Goal: Entertainment & Leisure: Consume media (video, audio)

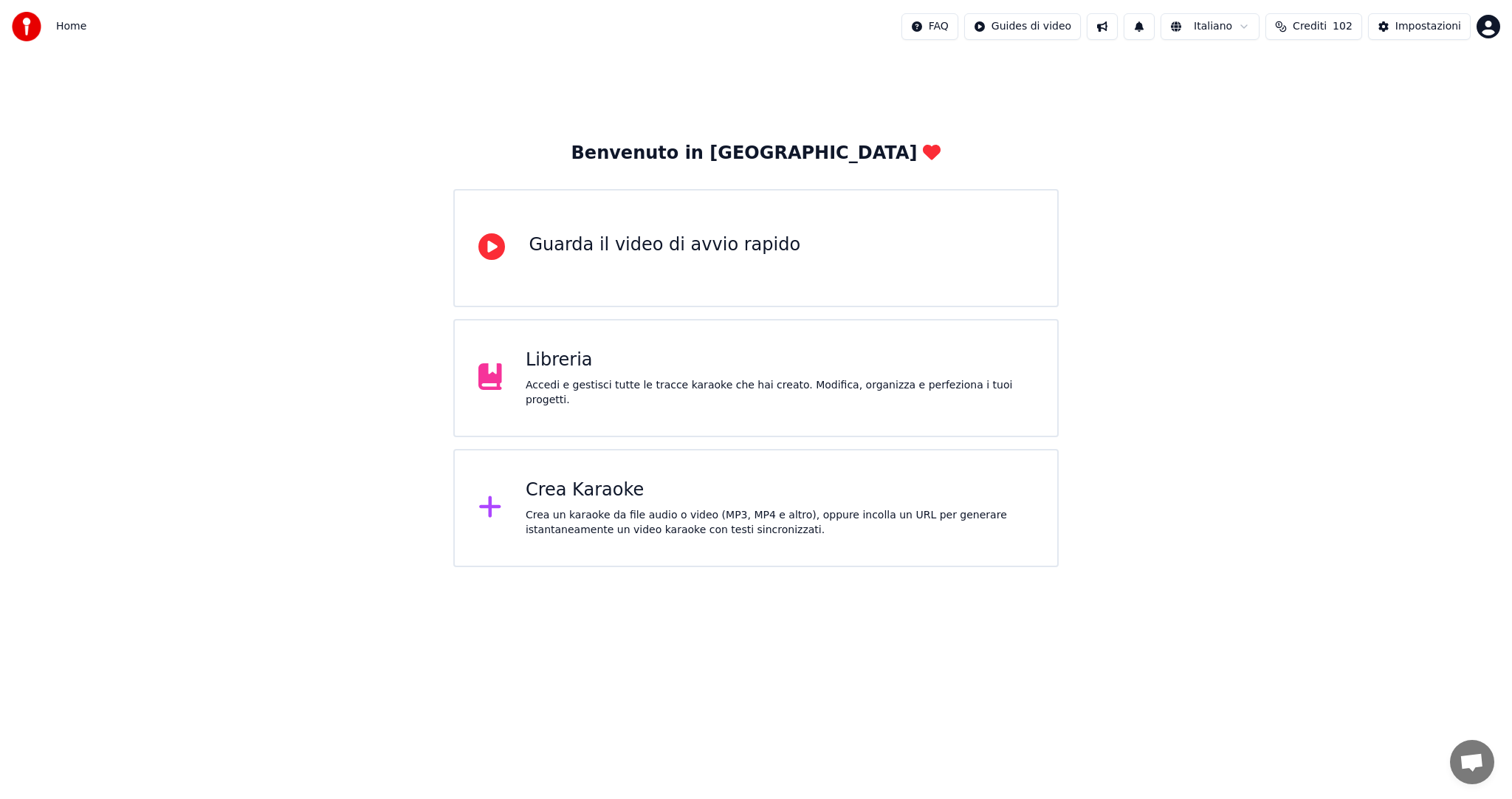
click at [586, 342] on div "Libreria Accedi e gestisci tutte le tracce karaoke che hai creato. Modifica, or…" at bounding box center [756, 377] width 605 height 118
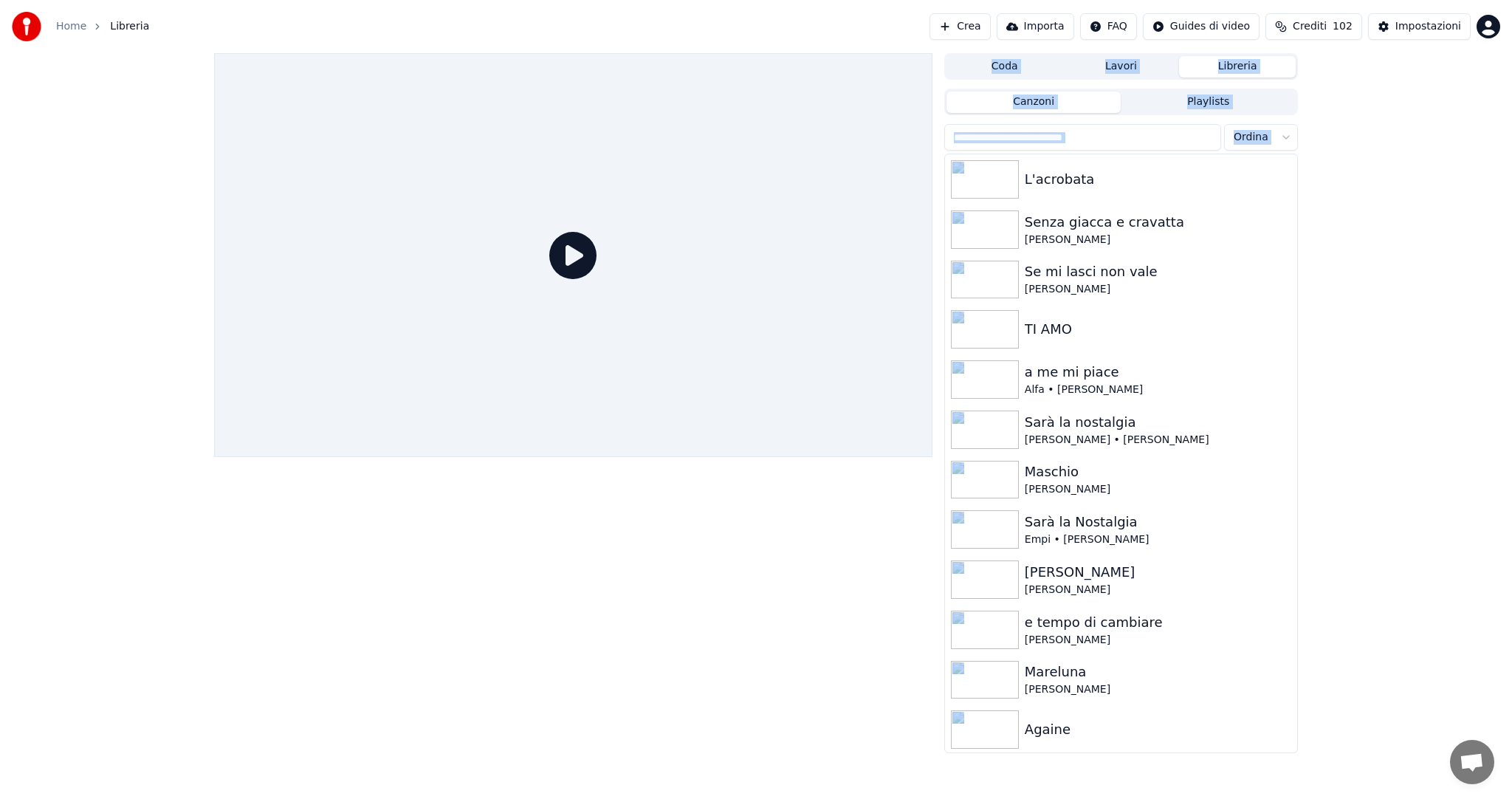
click at [586, 342] on div at bounding box center [573, 255] width 718 height 404
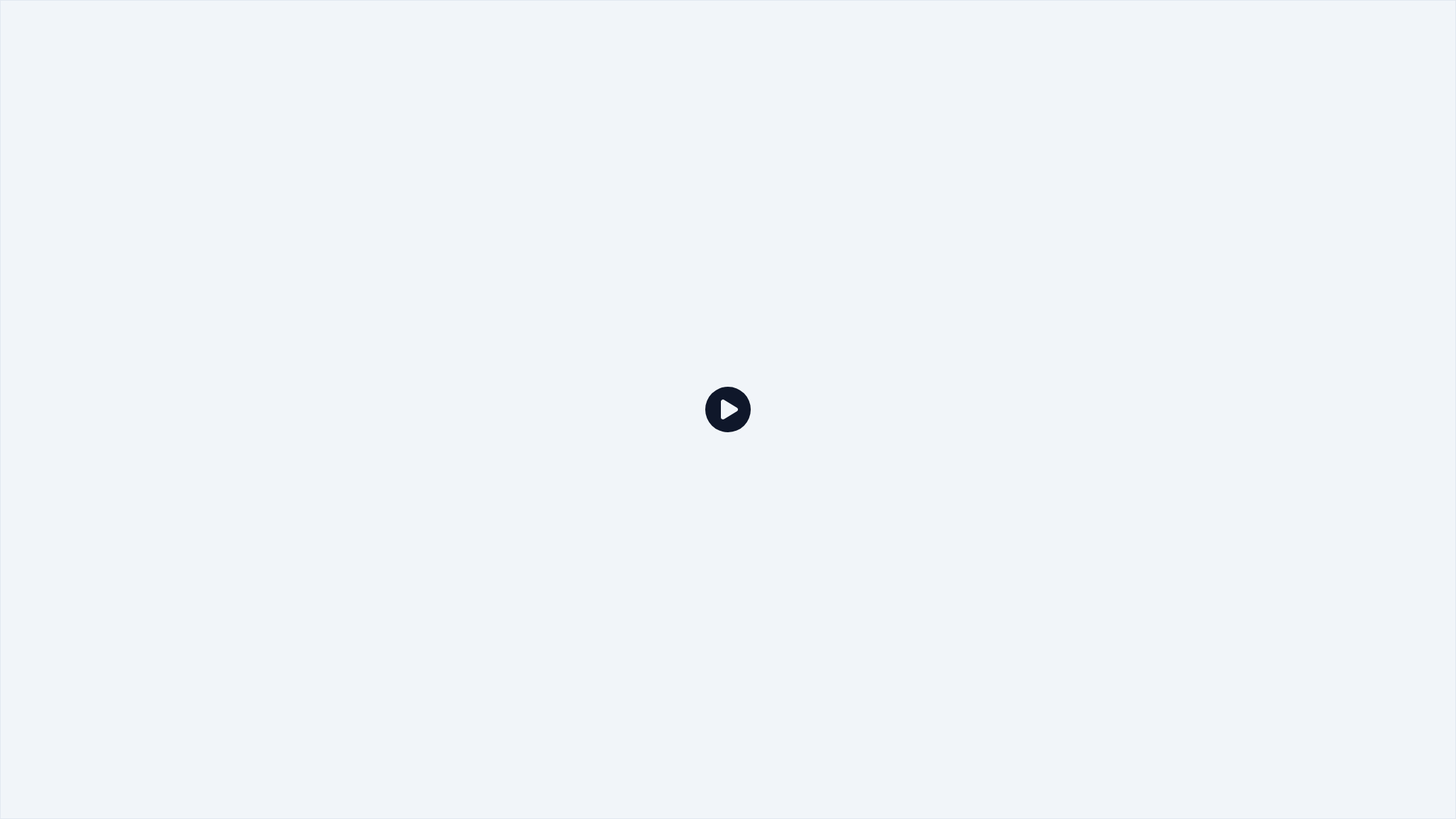
click at [1379, 42] on div at bounding box center [728, 410] width 1456 height 819
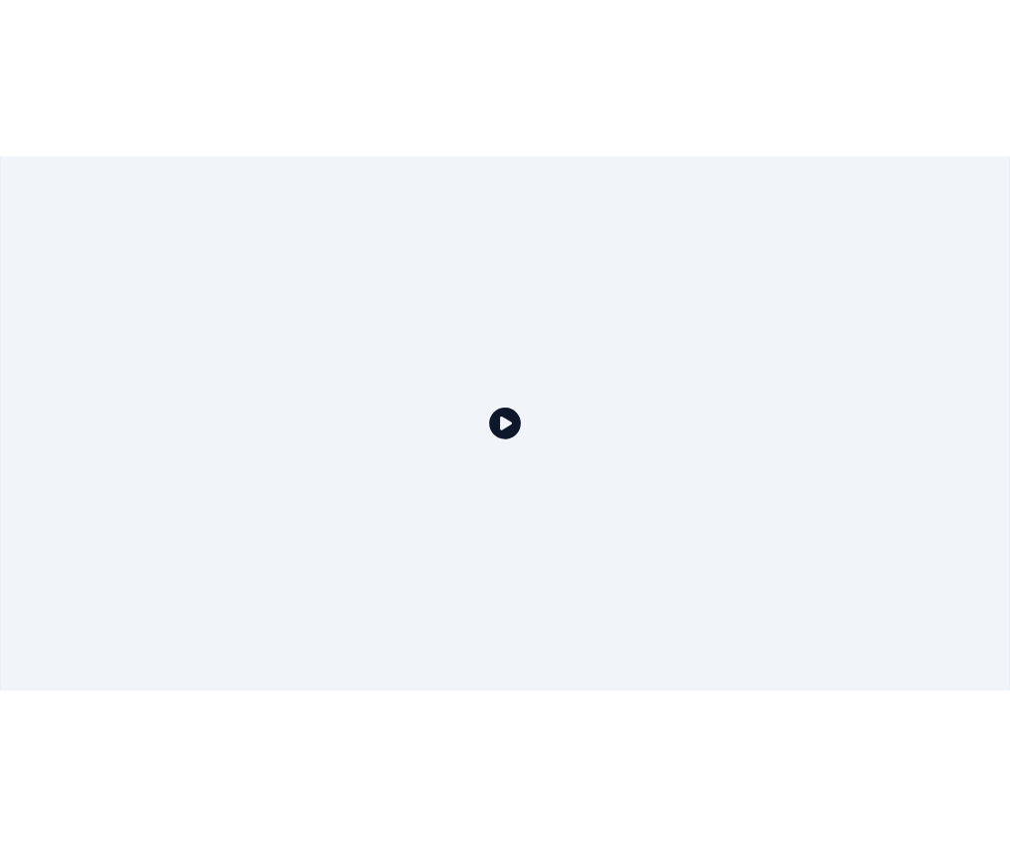
scroll to position [100, 0]
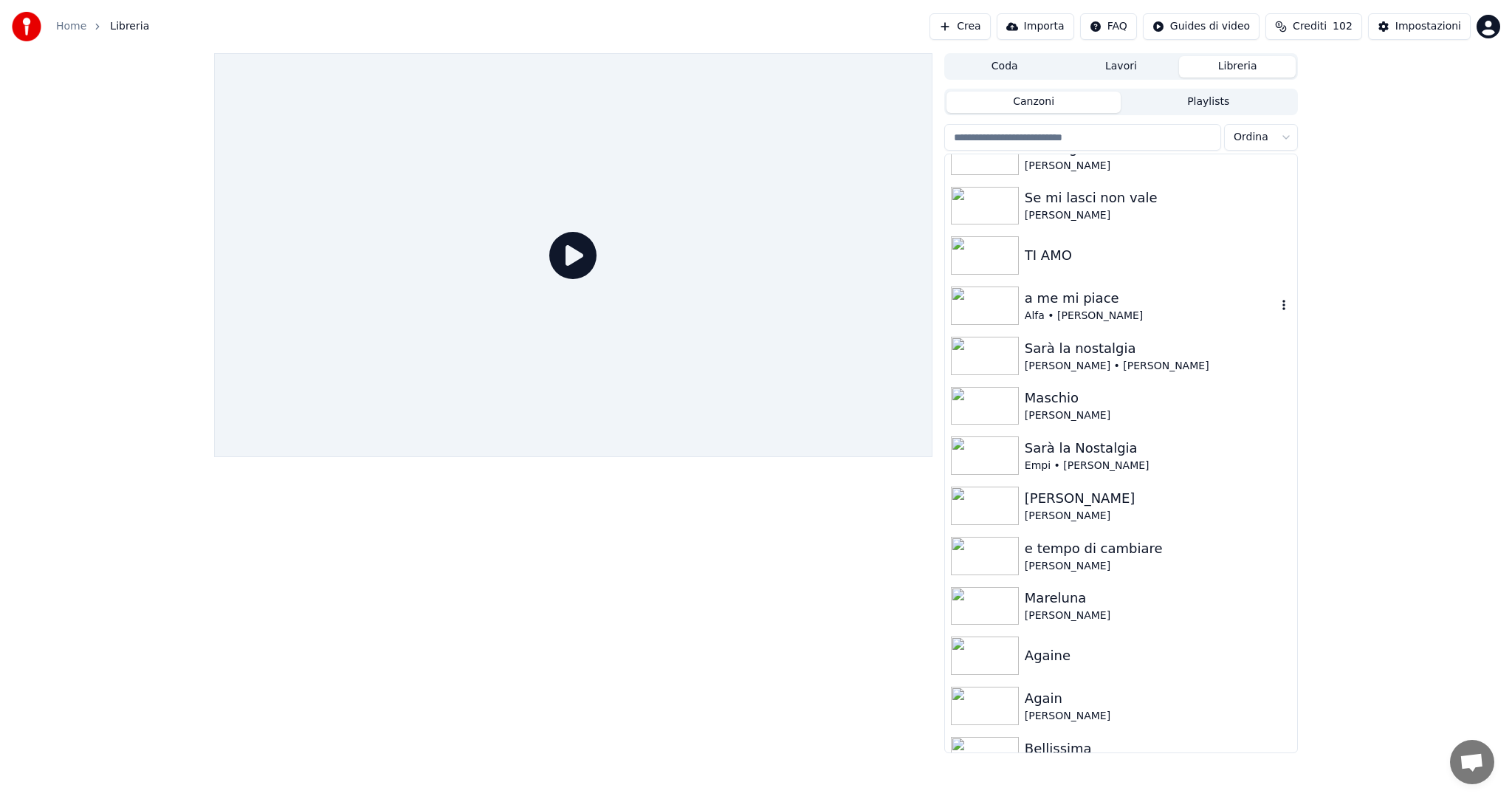
click at [1038, 322] on div "Alfa • [PERSON_NAME]" at bounding box center [1151, 316] width 252 height 15
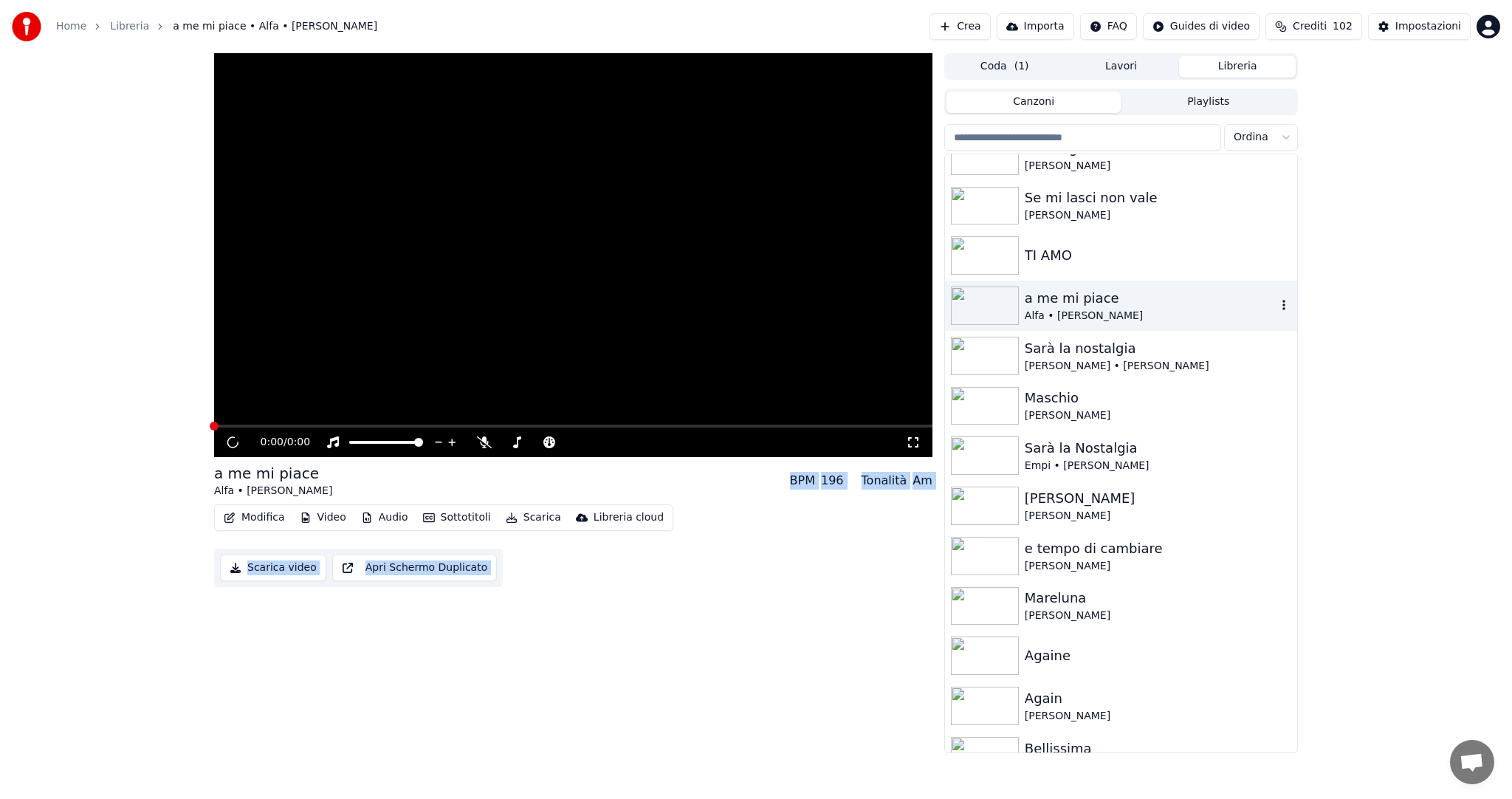
click at [1038, 322] on div "Alfa • [PERSON_NAME]" at bounding box center [1151, 316] width 252 height 15
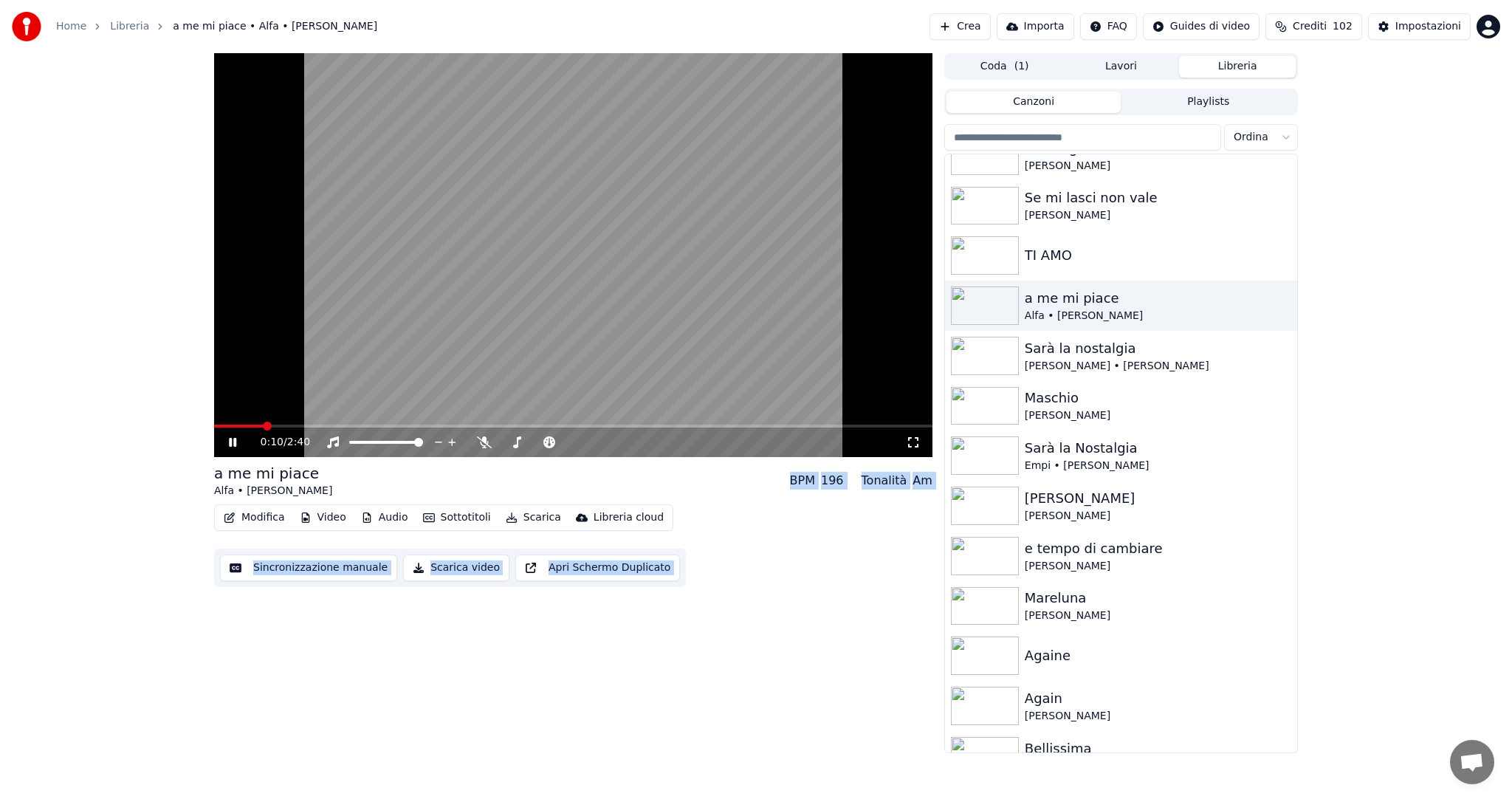
drag, startPoint x: 756, startPoint y: 160, endPoint x: 746, endPoint y: 159, distance: 10.0
click at [268, 425] on span at bounding box center [272, 426] width 9 height 9
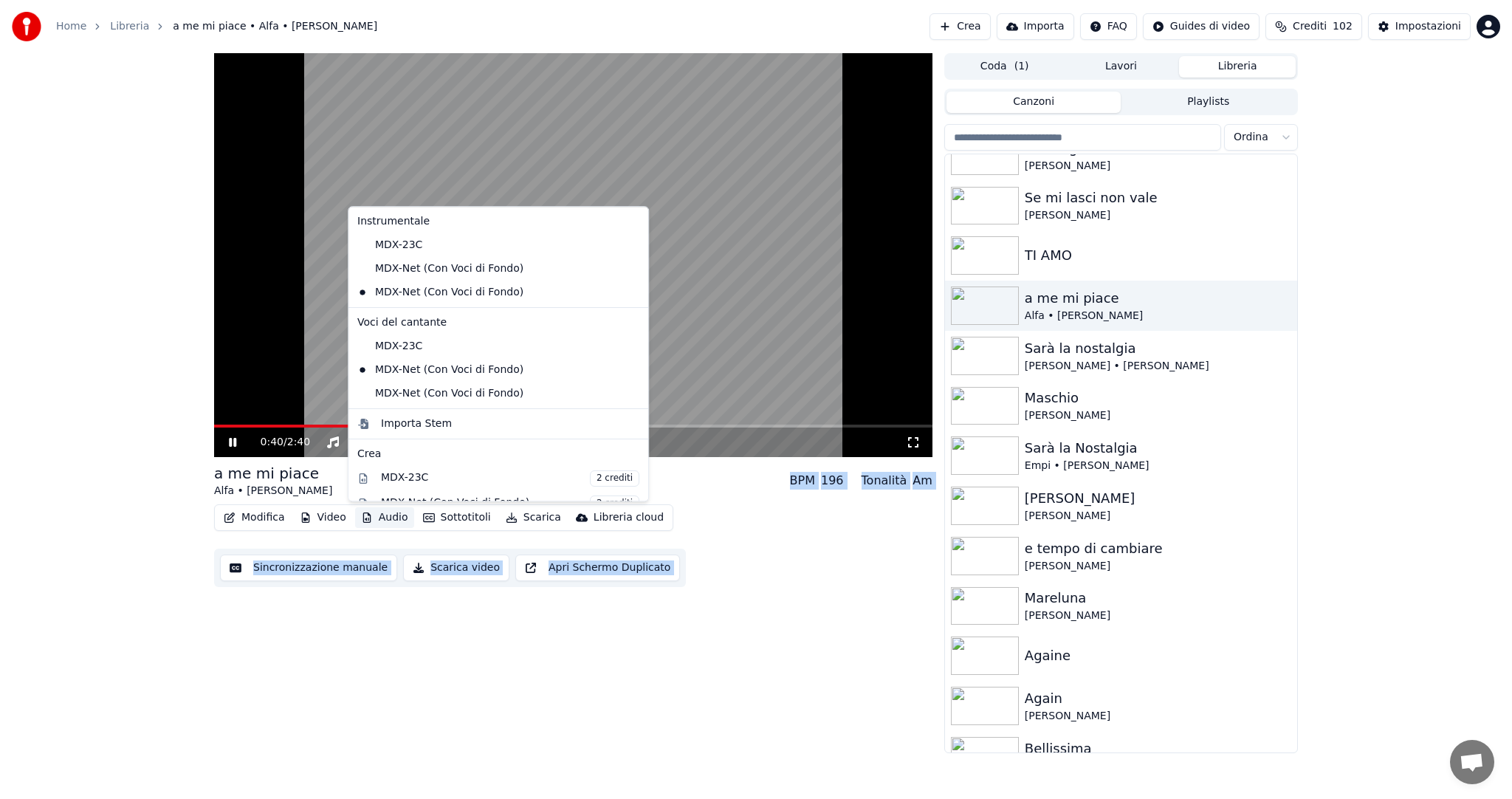
click at [388, 524] on button "Audio" at bounding box center [385, 517] width 59 height 21
click at [474, 385] on div "MDX-Net (Con Voci di Fondo)" at bounding box center [487, 394] width 272 height 24
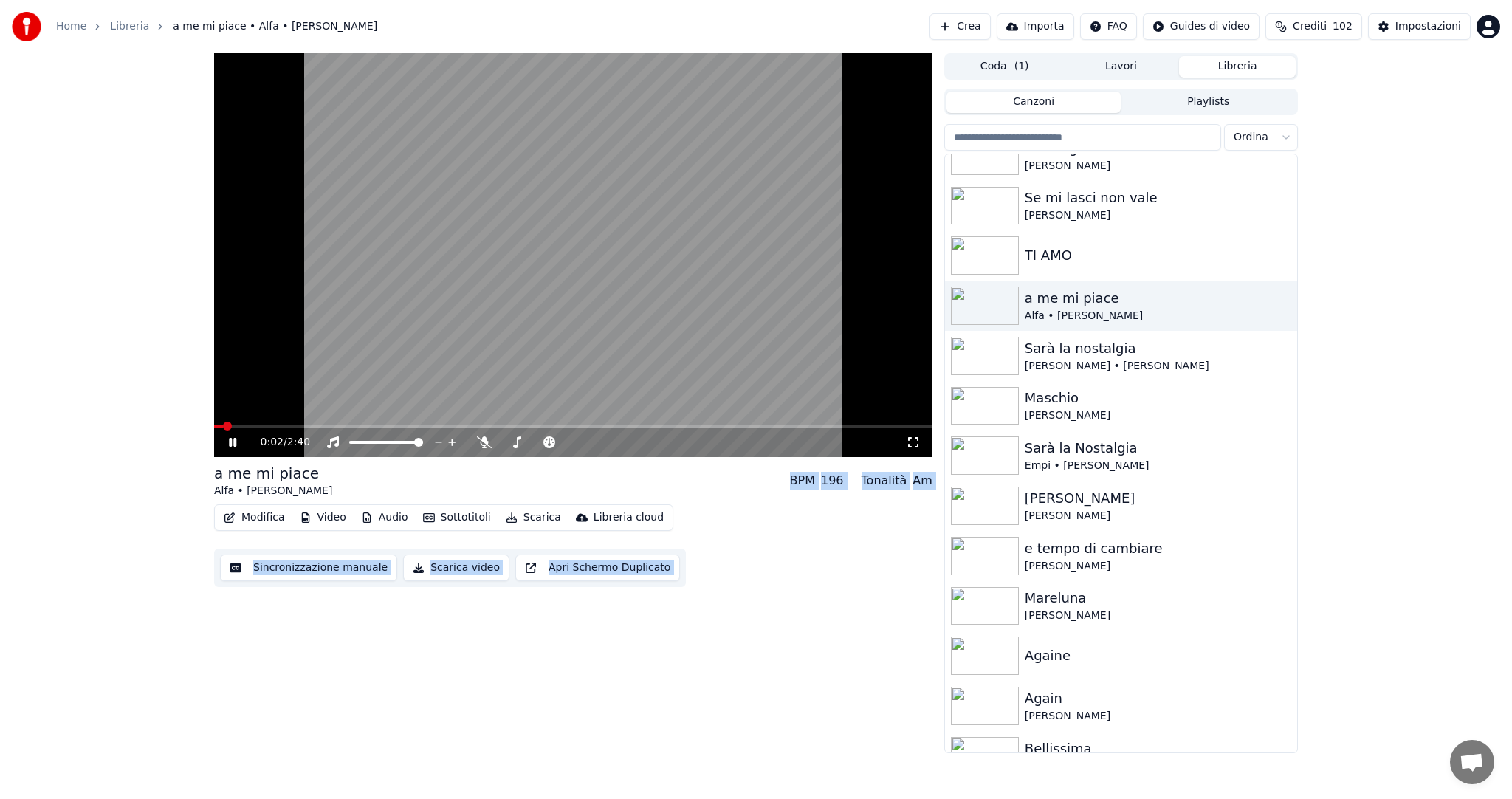
click at [223, 425] on span at bounding box center [228, 426] width 9 height 9
click at [223, 422] on span at bounding box center [228, 426] width 9 height 9
click at [284, 424] on video at bounding box center [573, 255] width 718 height 404
click at [261, 426] on span at bounding box center [263, 426] width 9 height 9
click at [215, 451] on div "0:10 / 2:40" at bounding box center [573, 442] width 718 height 30
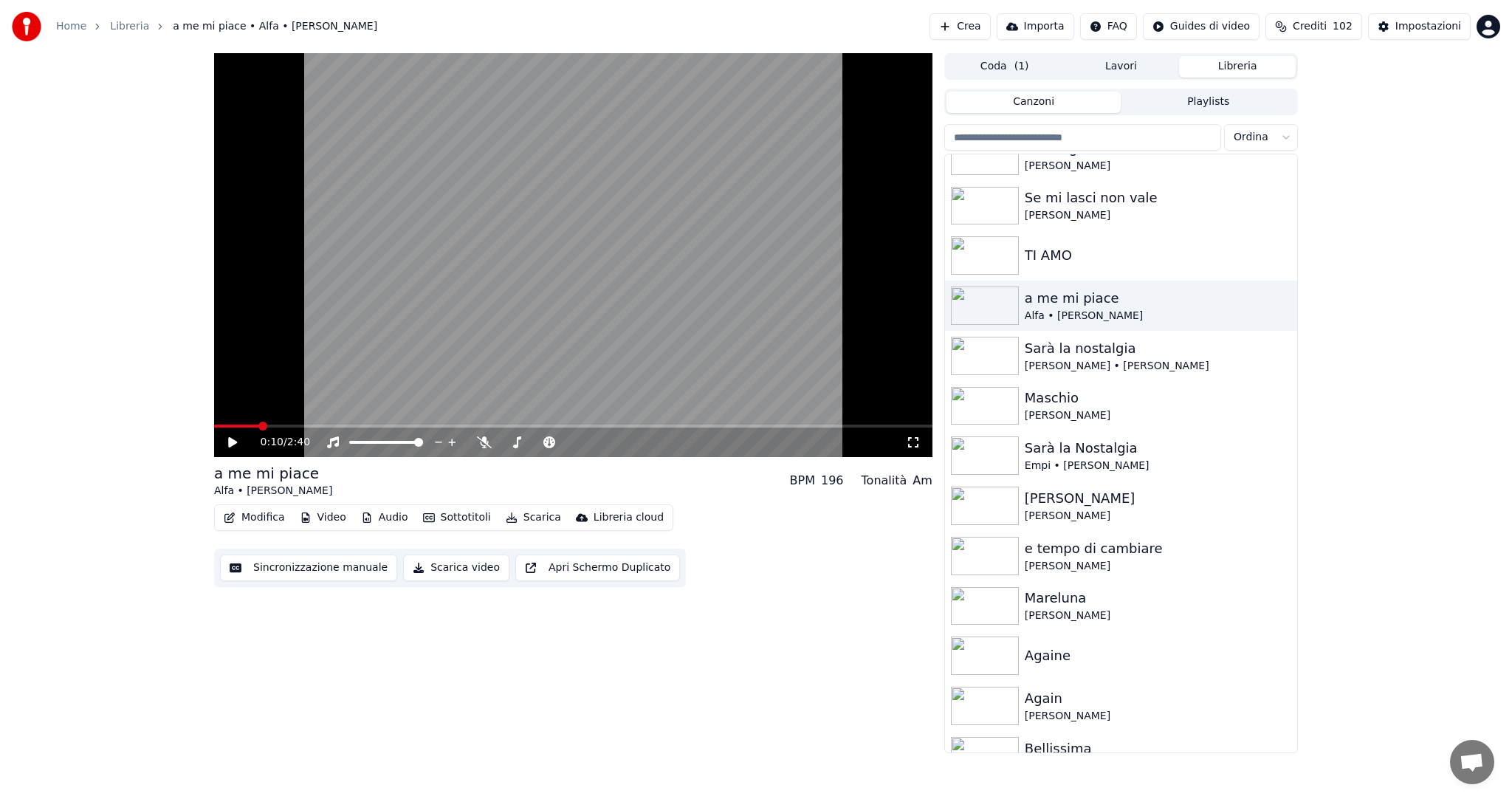
click at [219, 453] on div "0:10 / 2:40" at bounding box center [573, 442] width 718 height 30
click at [236, 437] on icon at bounding box center [243, 442] width 35 height 12
click at [214, 422] on span at bounding box center [219, 426] width 9 height 9
click at [505, 442] on span at bounding box center [509, 442] width 9 height 9
click at [508, 438] on span at bounding box center [512, 442] width 9 height 9
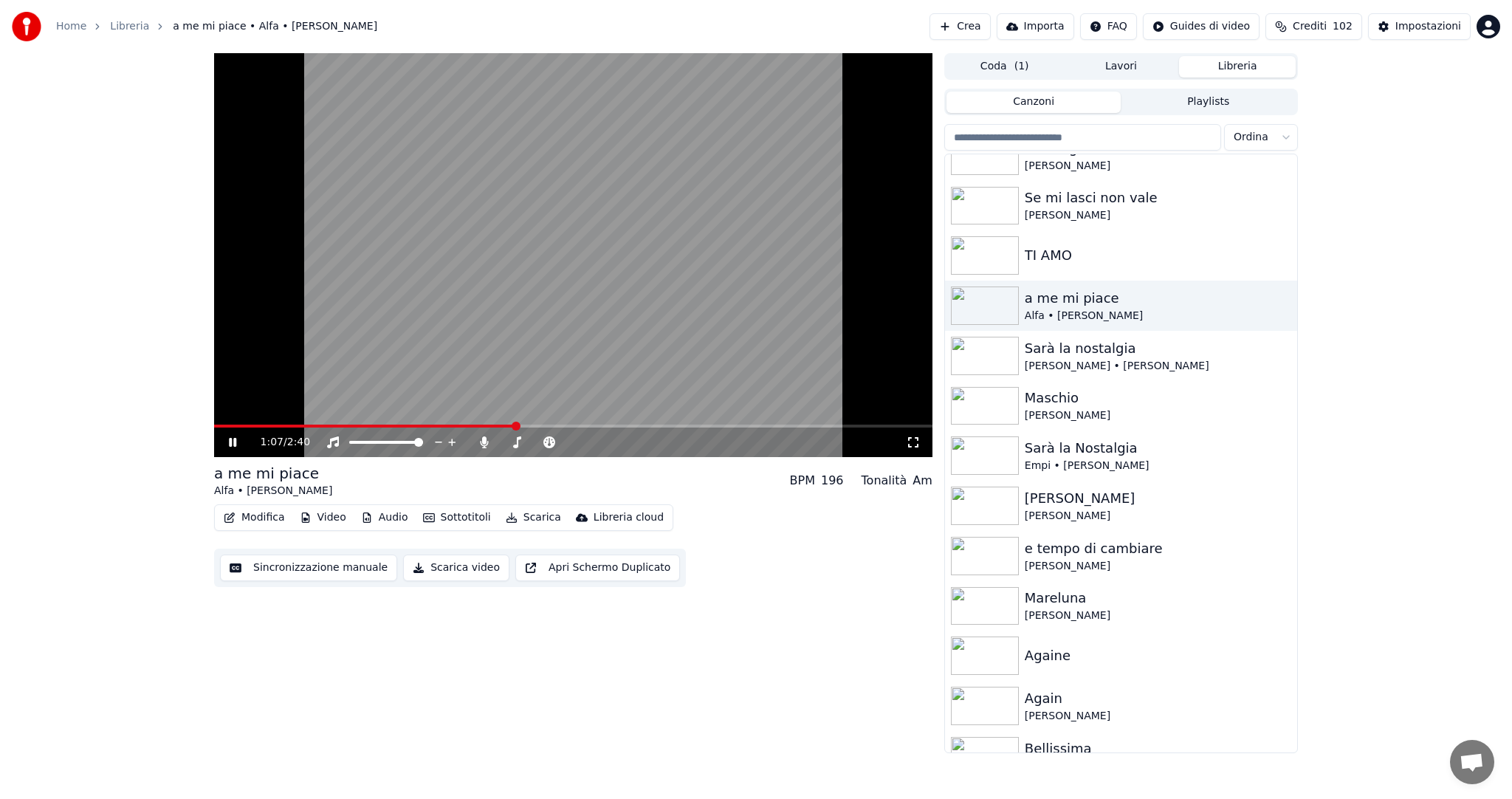
click at [468, 428] on div "1:07 / 2:40" at bounding box center [573, 442] width 718 height 30
click at [460, 423] on video at bounding box center [573, 255] width 718 height 404
click at [451, 425] on span at bounding box center [333, 426] width 238 height 3
click at [237, 446] on icon at bounding box center [243, 442] width 35 height 12
click at [501, 438] on span at bounding box center [505, 442] width 9 height 9
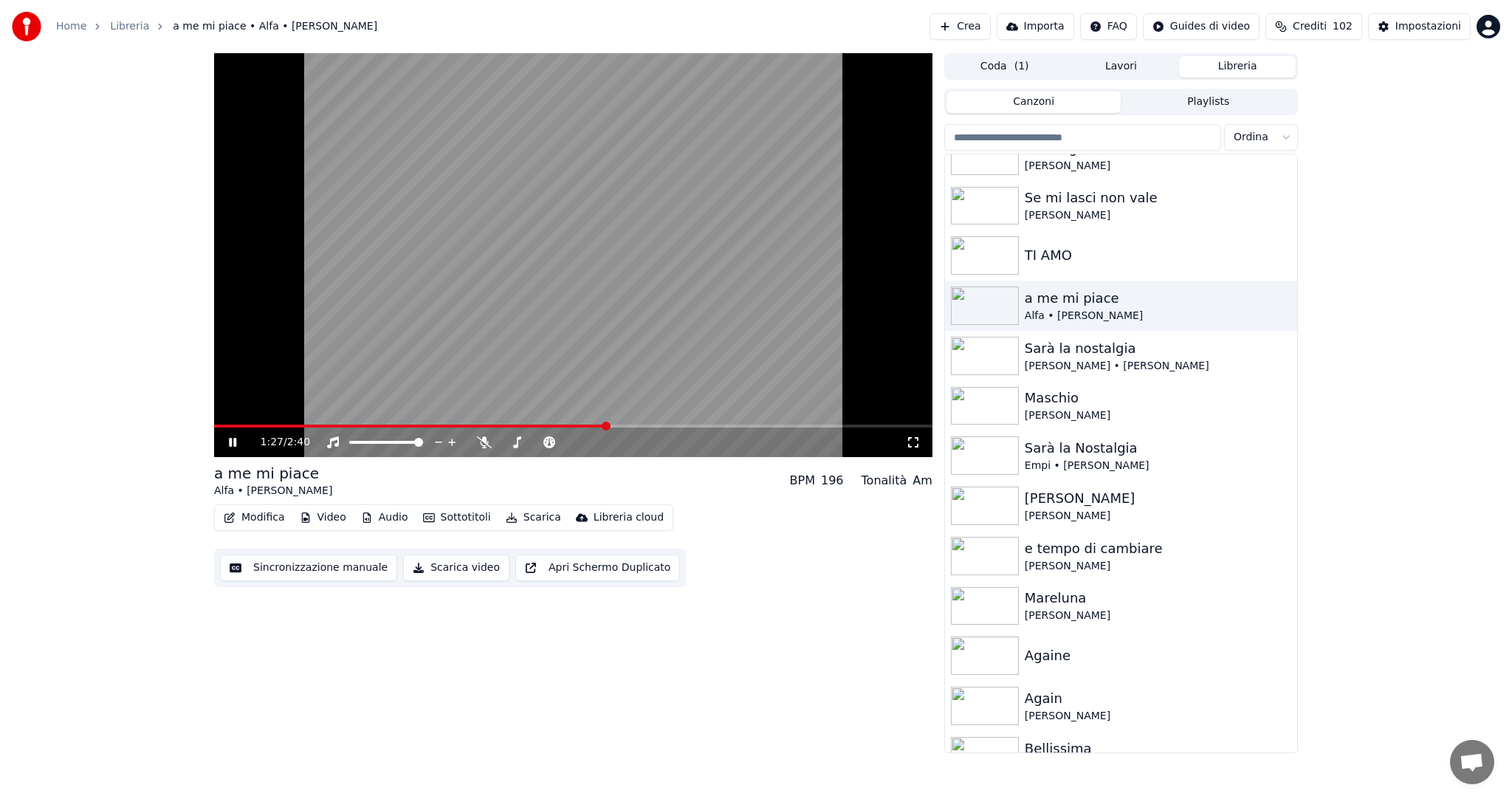
drag, startPoint x: 599, startPoint y: 424, endPoint x: 446, endPoint y: 422, distance: 153.0
click at [446, 422] on video at bounding box center [573, 255] width 718 height 404
click at [388, 516] on button "Audio" at bounding box center [385, 517] width 59 height 21
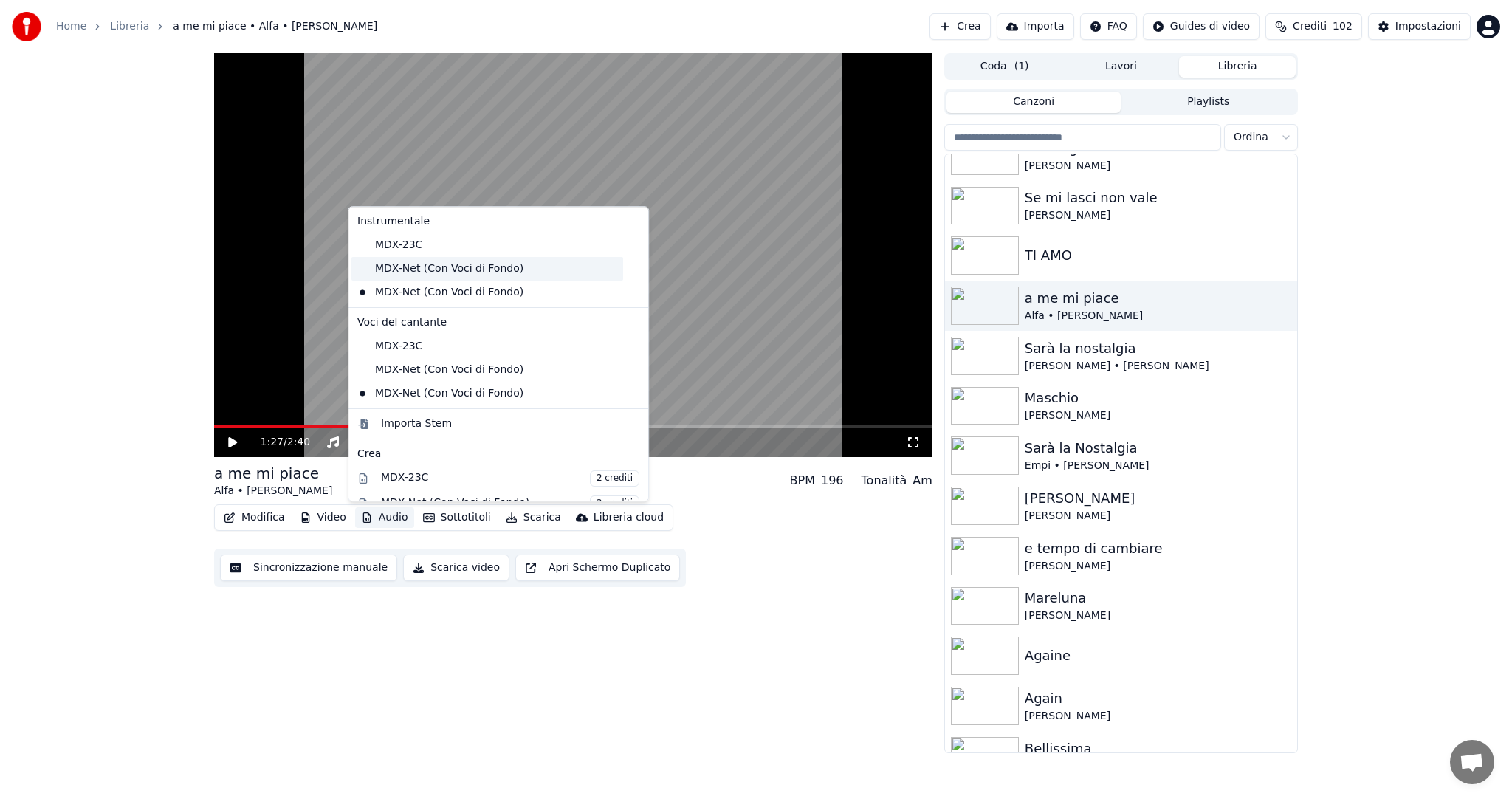
click at [494, 268] on div "MDX-Net (Con Voci di Fondo)" at bounding box center [487, 269] width 272 height 24
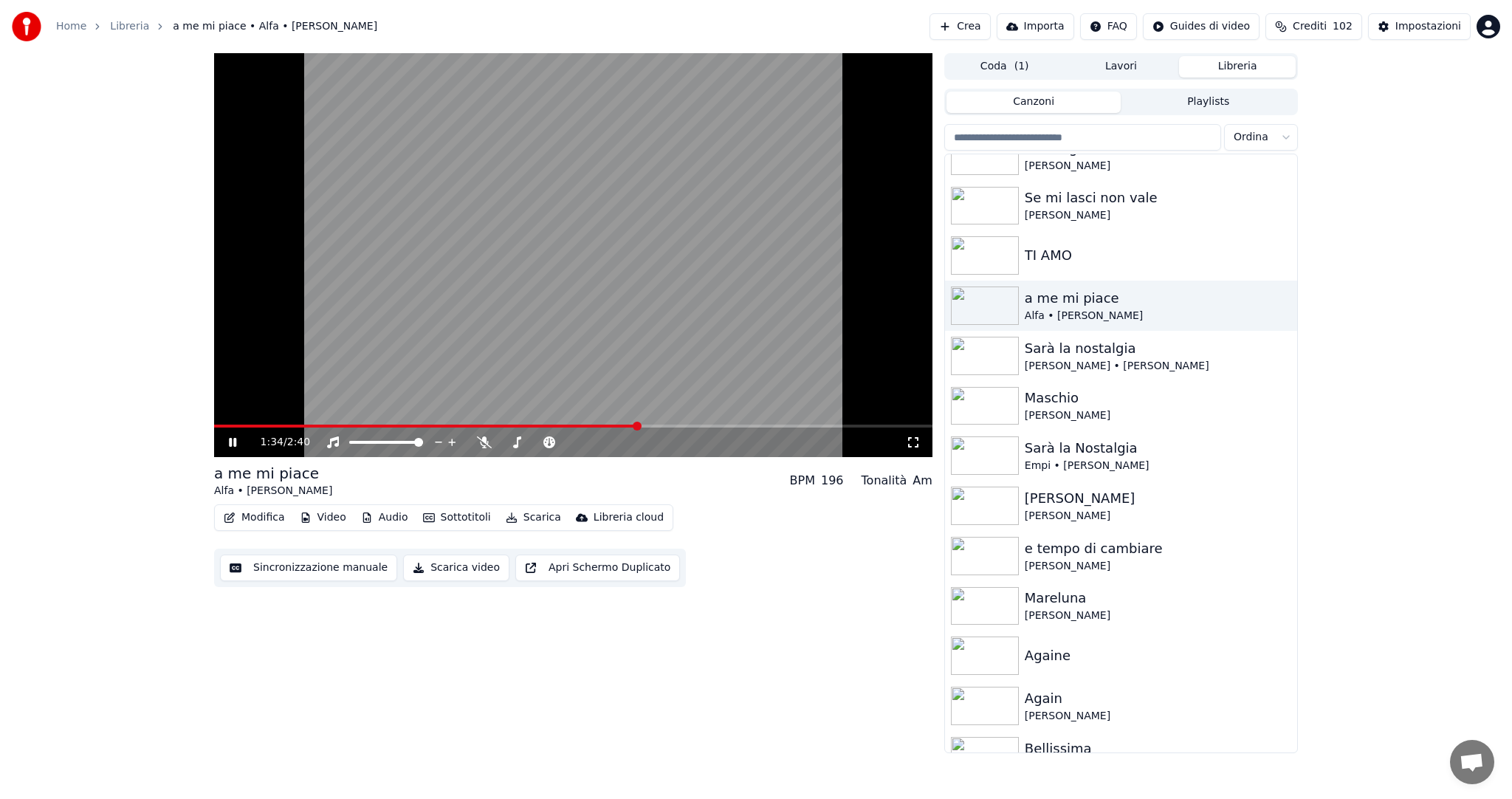
click at [425, 428] on div "1:34 / 2:40" at bounding box center [573, 442] width 718 height 30
click at [429, 422] on video at bounding box center [573, 255] width 718 height 404
click at [452, 422] on span at bounding box center [454, 426] width 9 height 9
click at [230, 442] on icon at bounding box center [233, 442] width 9 height 10
click at [471, 422] on span at bounding box center [476, 426] width 9 height 9
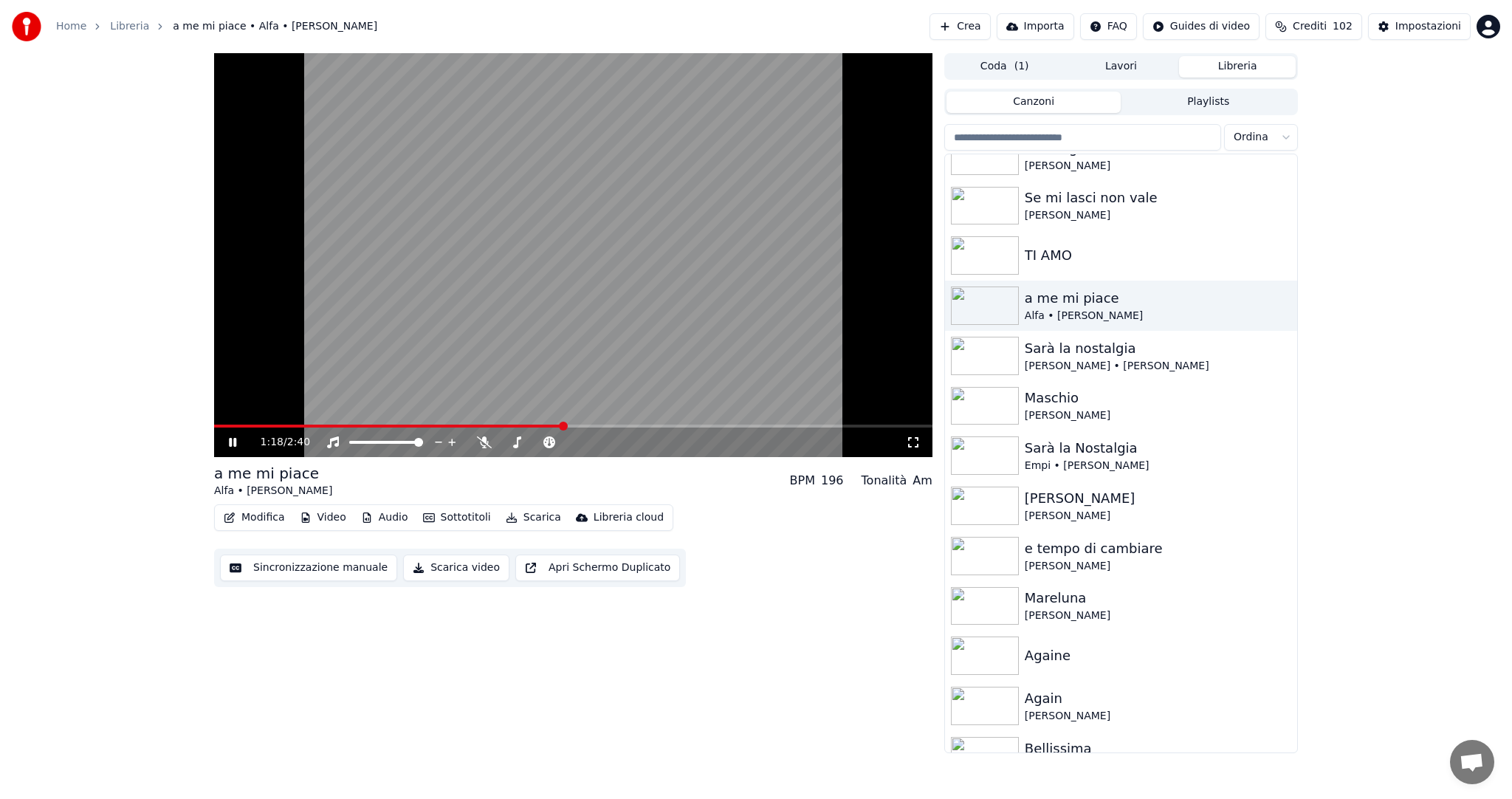
click at [559, 425] on span at bounding box center [563, 426] width 9 height 9
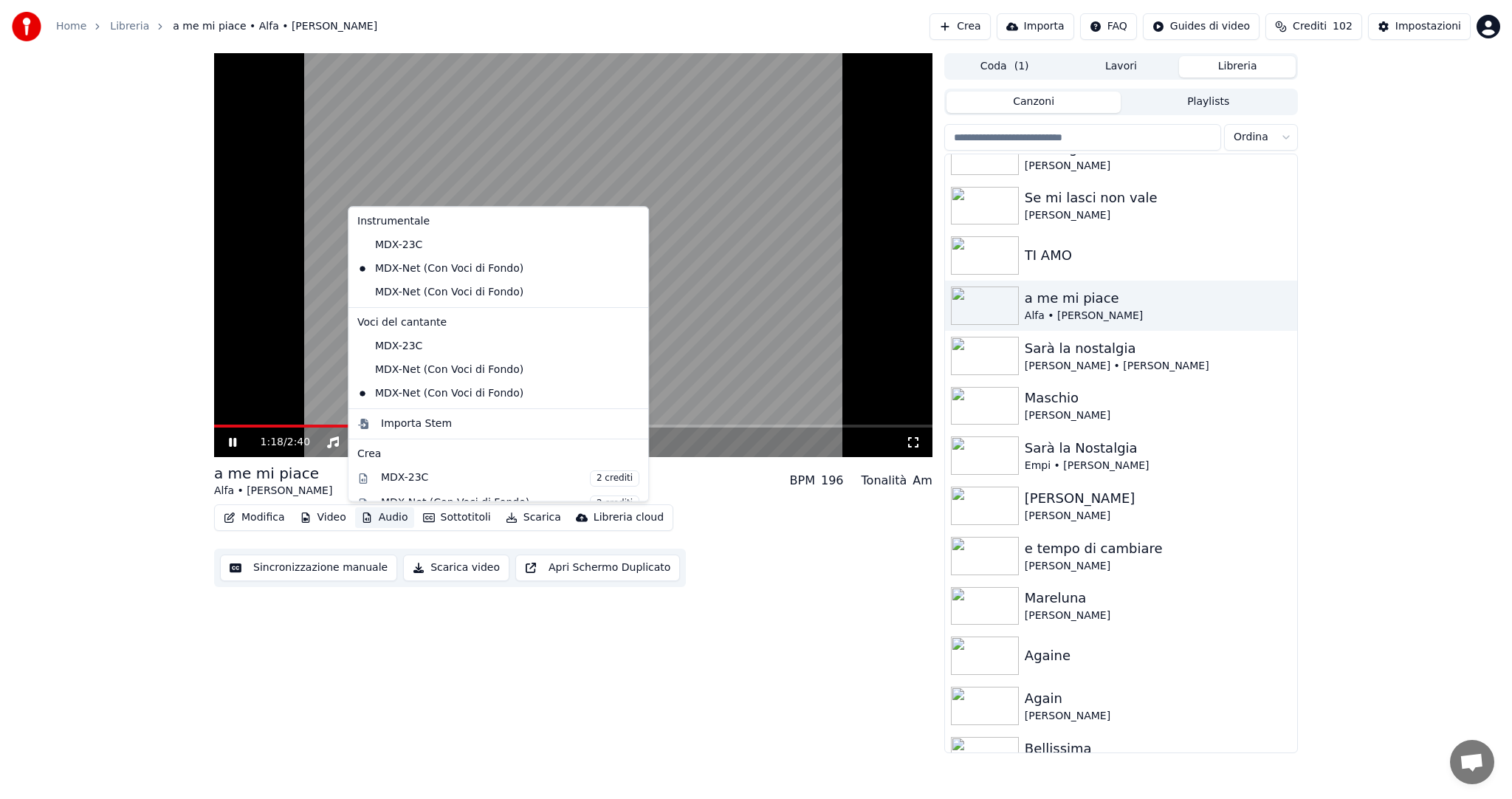
click at [399, 517] on button "Audio" at bounding box center [385, 517] width 59 height 21
click at [480, 369] on div "MDX-Net (Con Voci di Fondo)" at bounding box center [487, 370] width 272 height 24
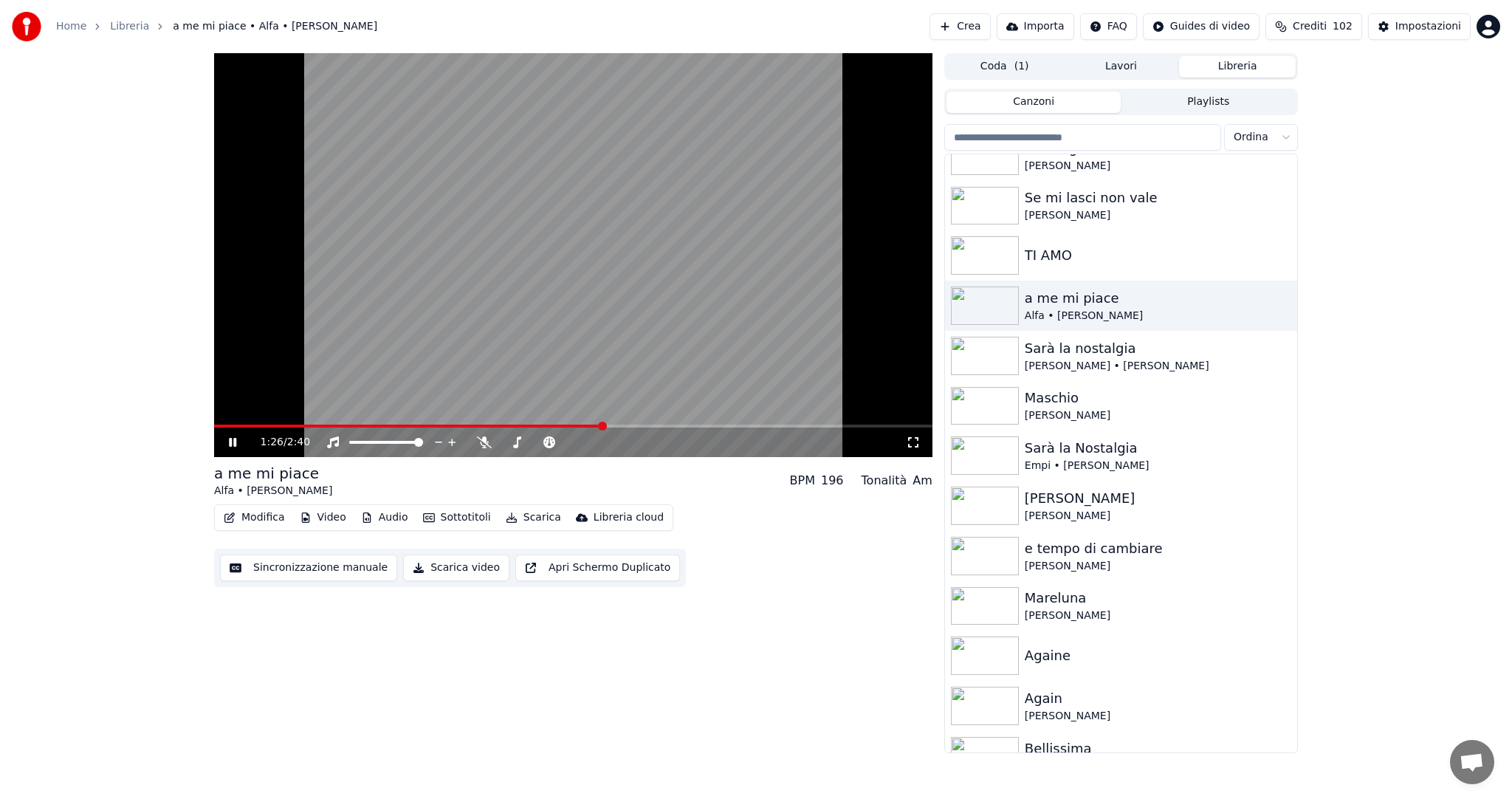
click at [503, 427] on span at bounding box center [408, 426] width 388 height 3
click at [461, 426] on span at bounding box center [337, 426] width 247 height 3
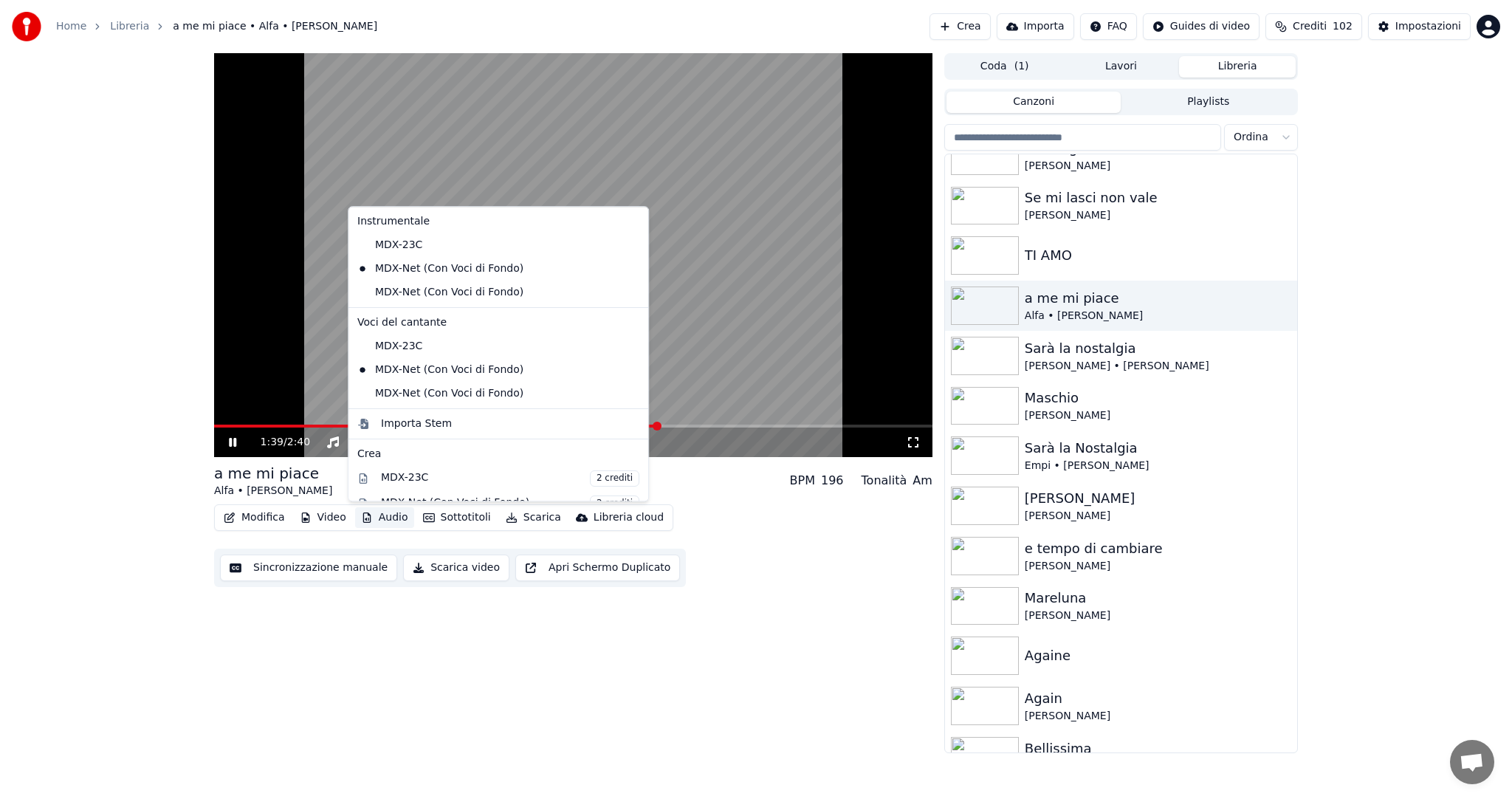
click at [400, 517] on button "Audio" at bounding box center [385, 517] width 59 height 21
click at [455, 292] on div "MDX-Net (Con Voci di Fondo)" at bounding box center [487, 293] width 272 height 24
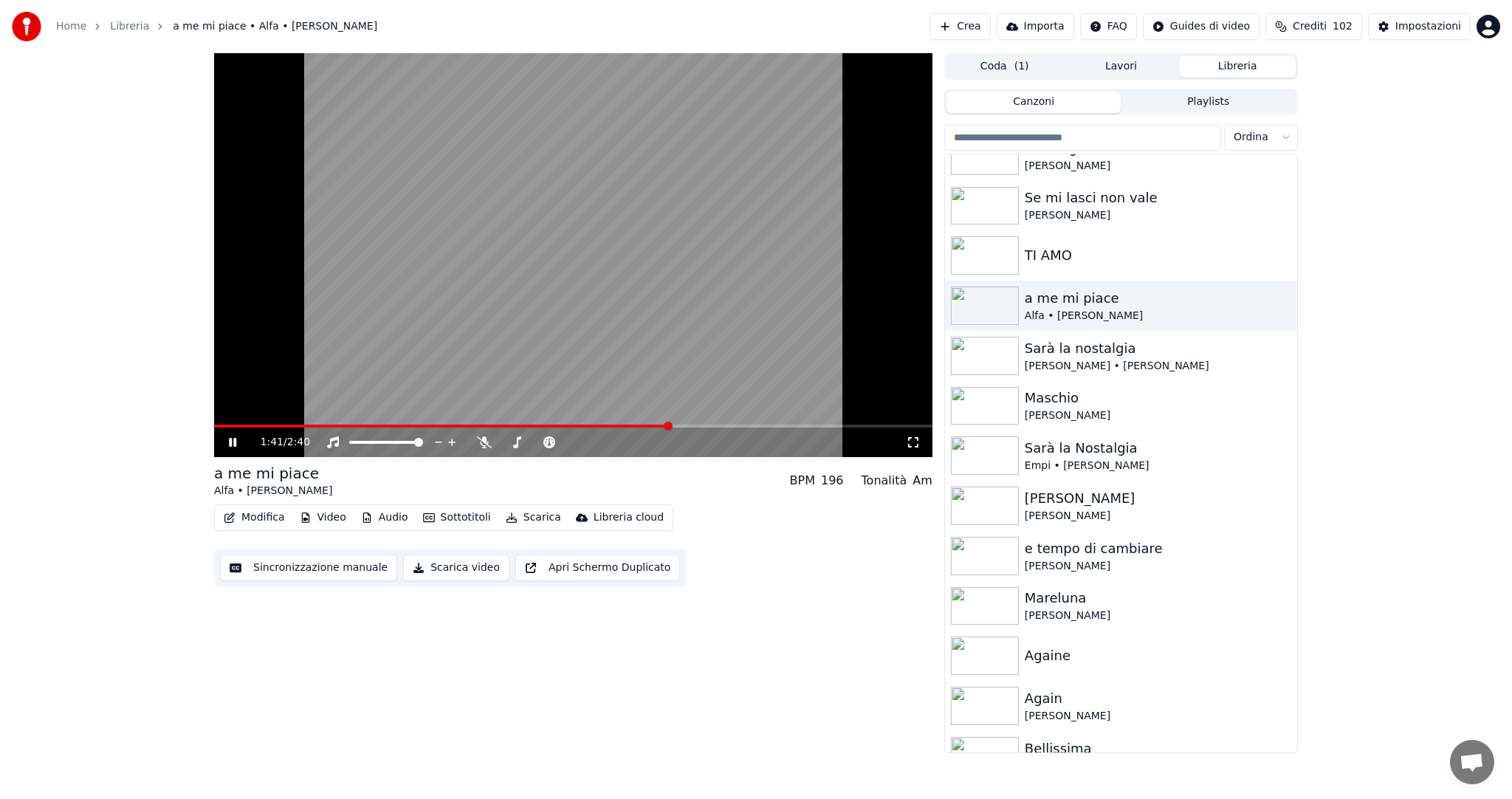
click at [393, 516] on button "Audio" at bounding box center [385, 517] width 59 height 21
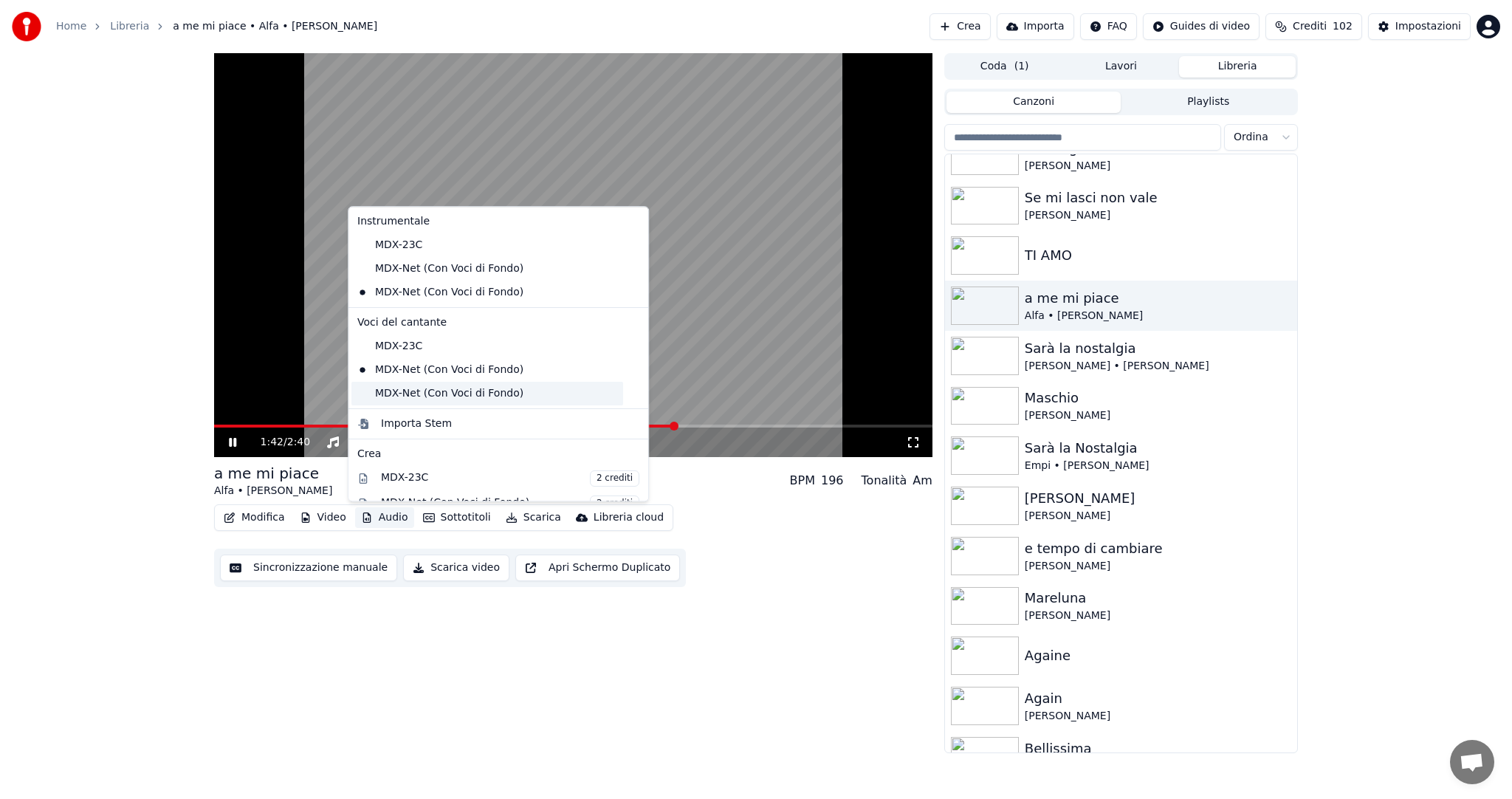
click at [422, 387] on div "MDX-Net (Con Voci di Fondo)" at bounding box center [487, 394] width 272 height 24
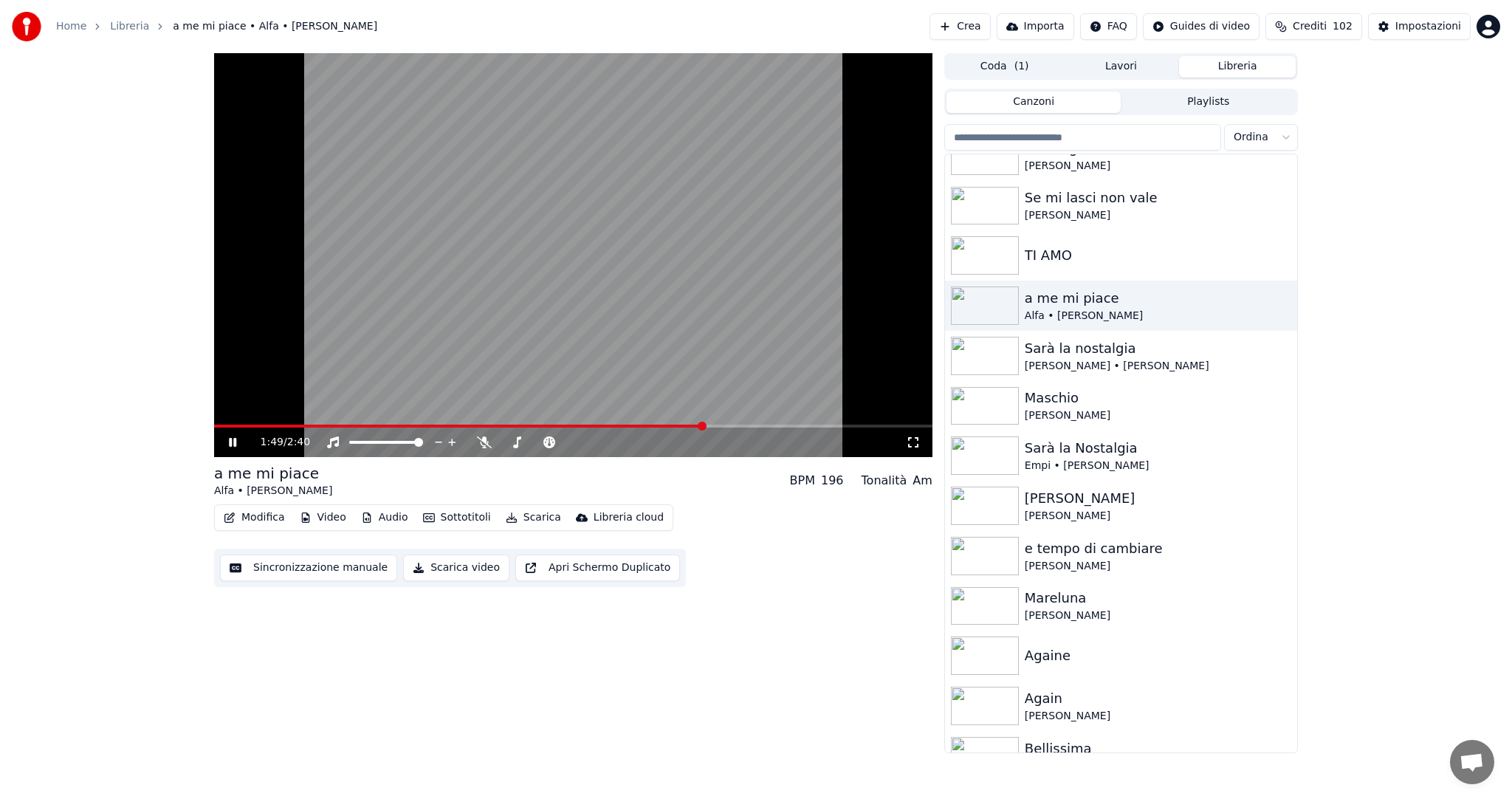
click at [428, 424] on video at bounding box center [573, 255] width 718 height 404
click at [310, 425] on span at bounding box center [263, 426] width 99 height 3
click at [230, 440] on icon at bounding box center [233, 442] width 9 height 10
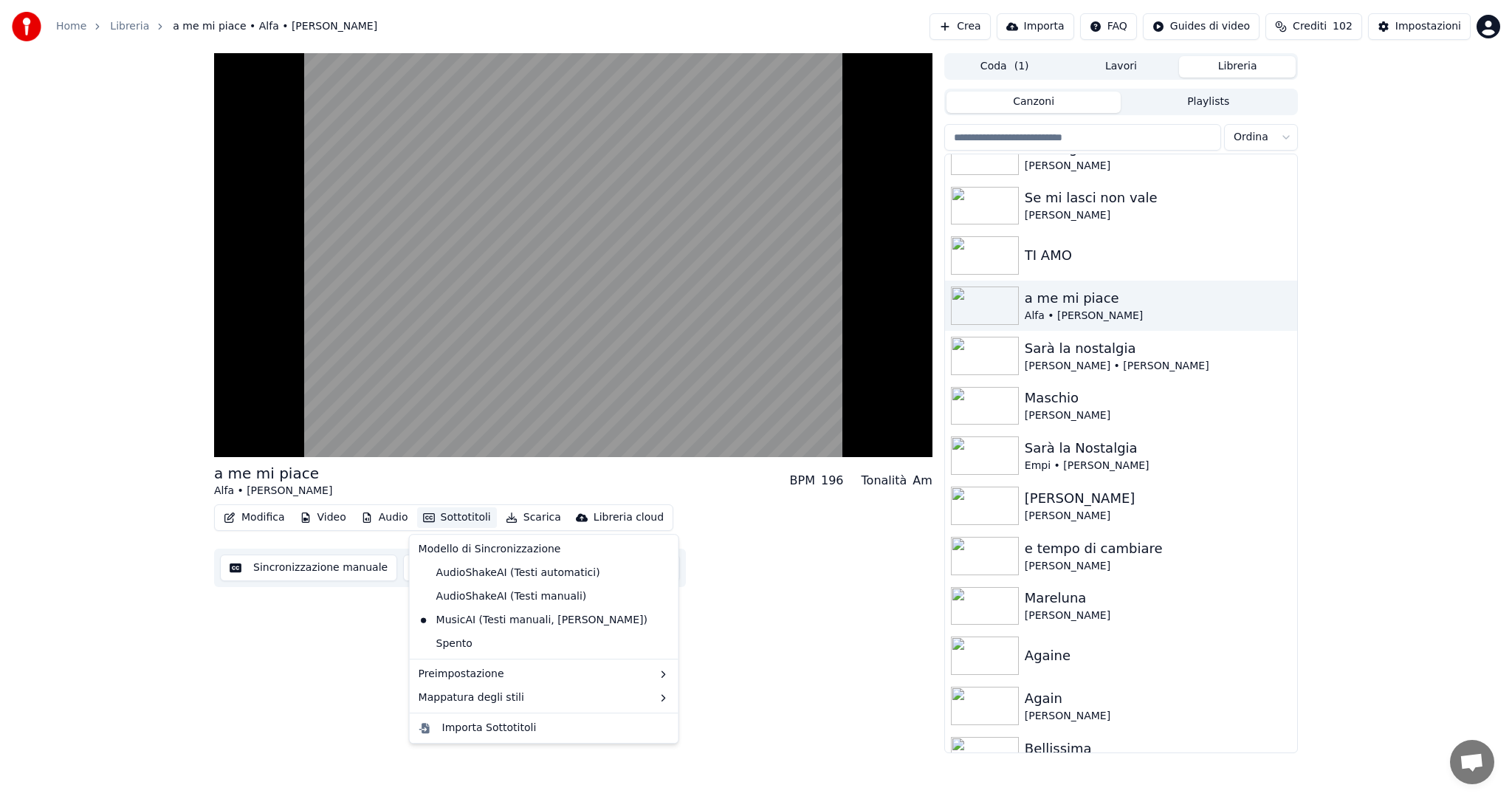
click at [476, 517] on button "Sottotitoli" at bounding box center [457, 517] width 80 height 21
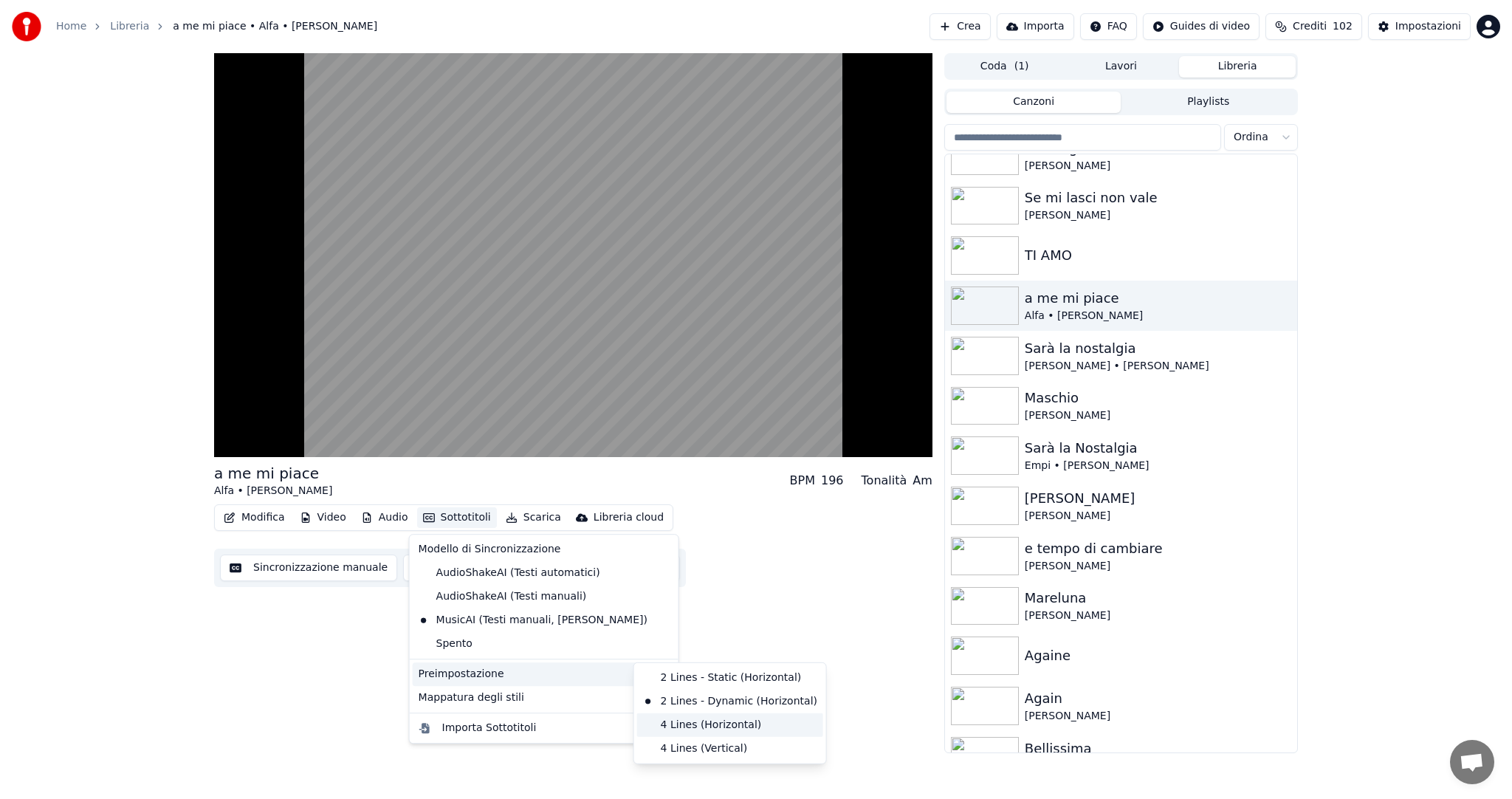
click at [688, 723] on div "4 Lines (Horizontal)" at bounding box center [730, 725] width 186 height 24
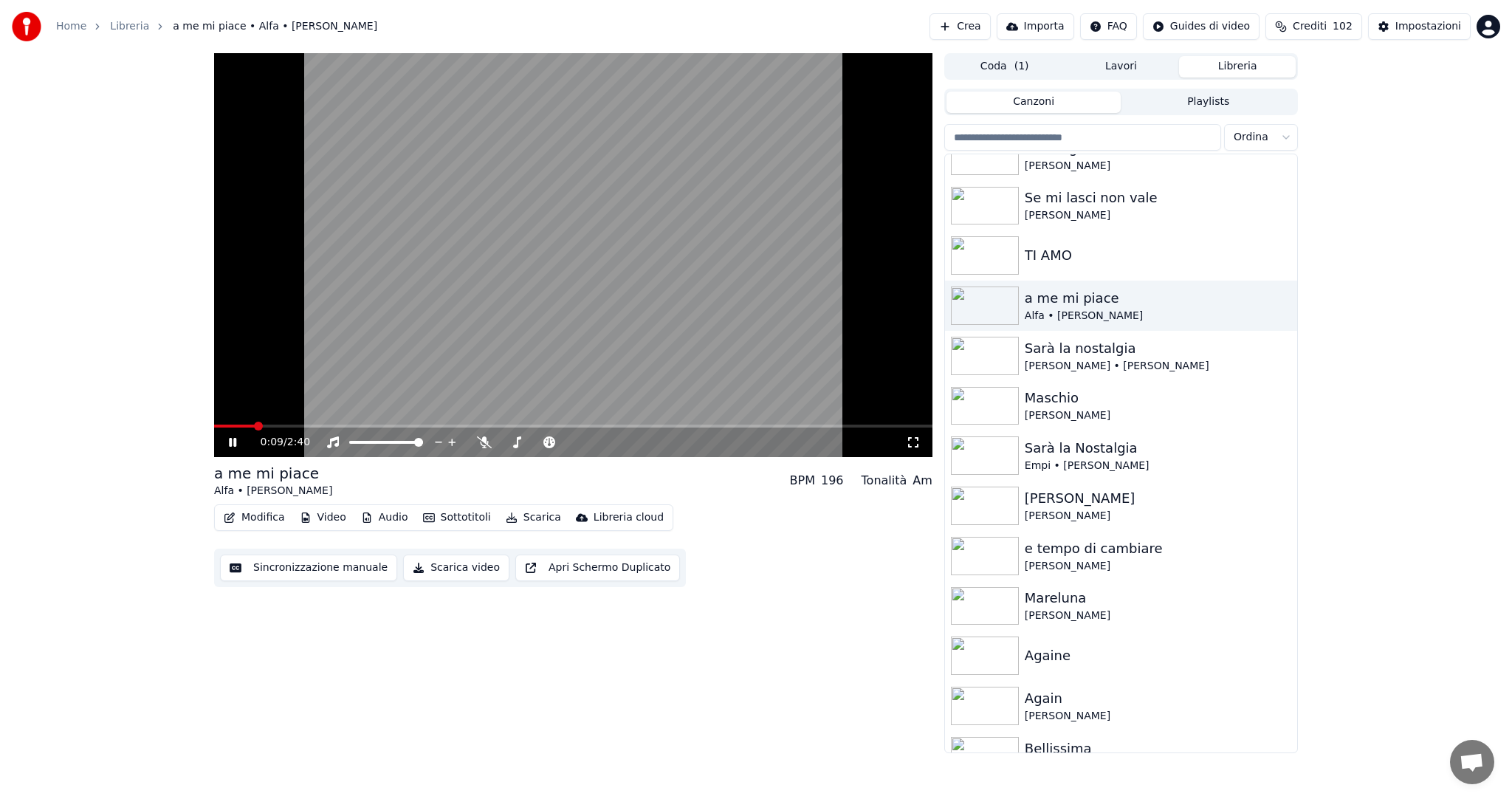
click at [256, 428] on span at bounding box center [259, 426] width 9 height 9
click at [232, 429] on span at bounding box center [236, 426] width 9 height 9
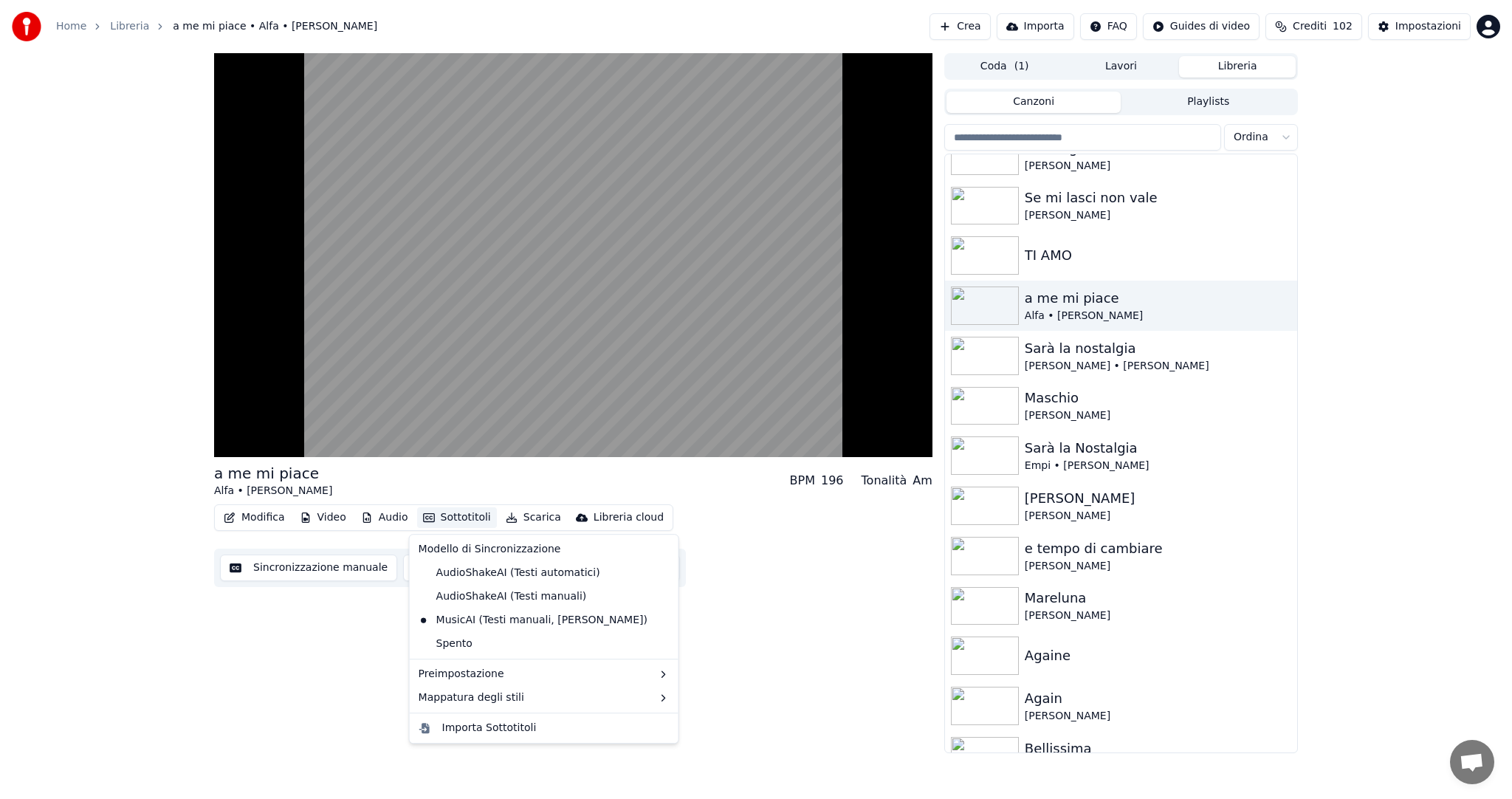
click at [474, 519] on button "Sottotitoli" at bounding box center [457, 517] width 80 height 21
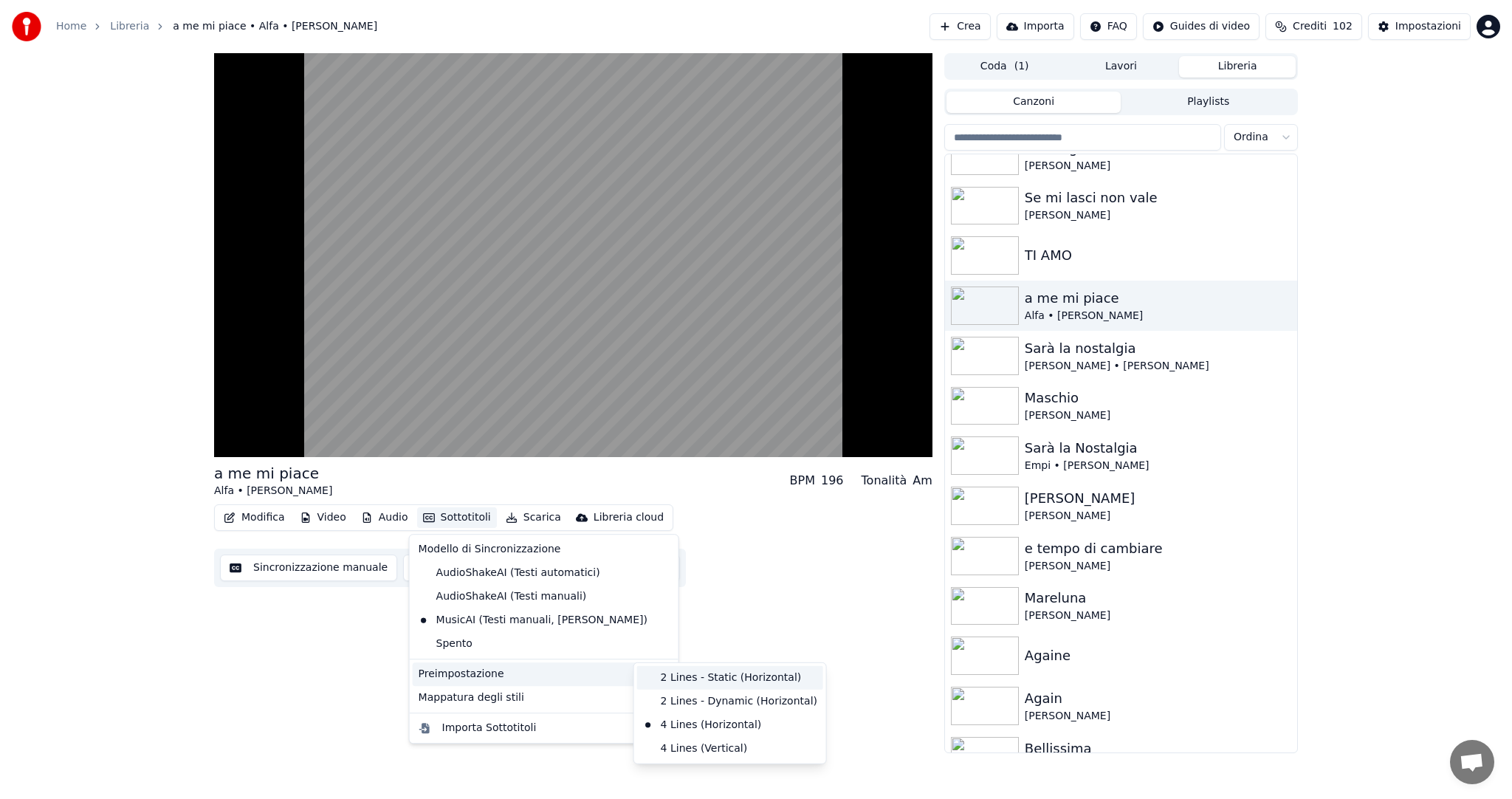
click at [689, 674] on div "2 Lines - Static (Horizontal)" at bounding box center [730, 678] width 186 height 24
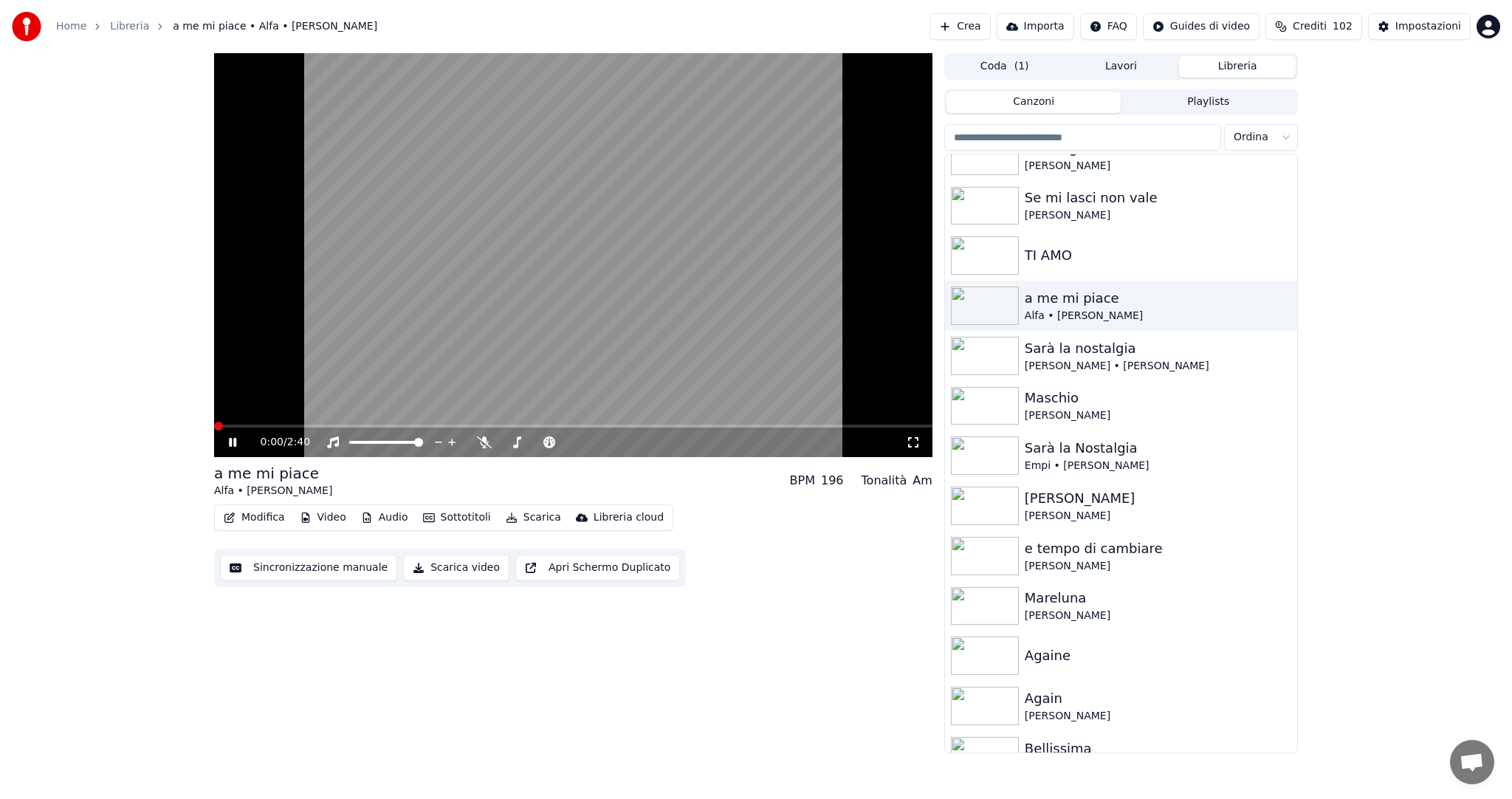
click at [214, 431] on span at bounding box center [219, 426] width 9 height 9
click at [214, 429] on span at bounding box center [219, 426] width 9 height 9
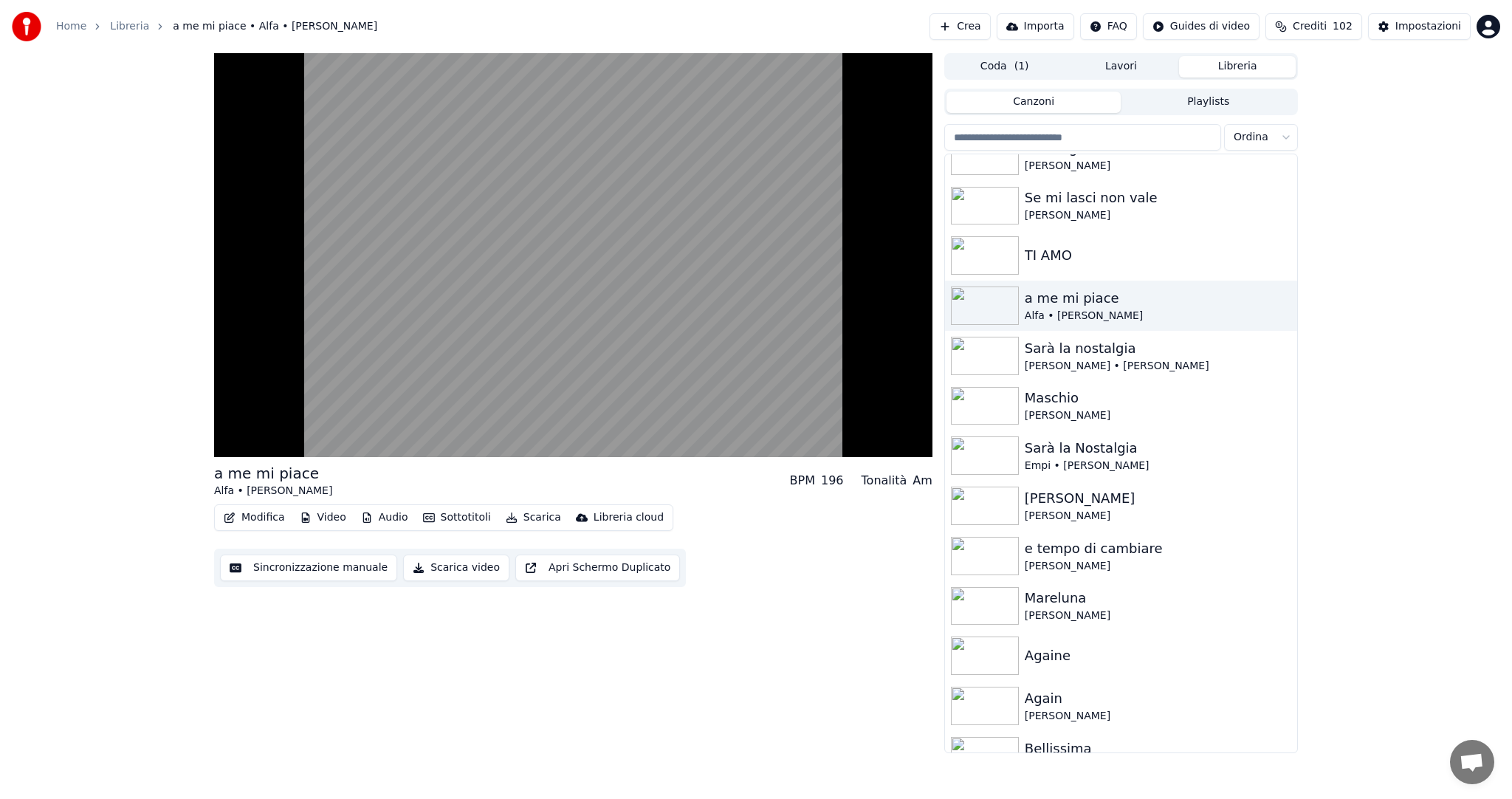
click at [500, 18] on div "Home Libreria a me mi piace • Alfa • [PERSON_NAME] Crea Importa FAQ Guides di v…" at bounding box center [756, 27] width 1512 height 53
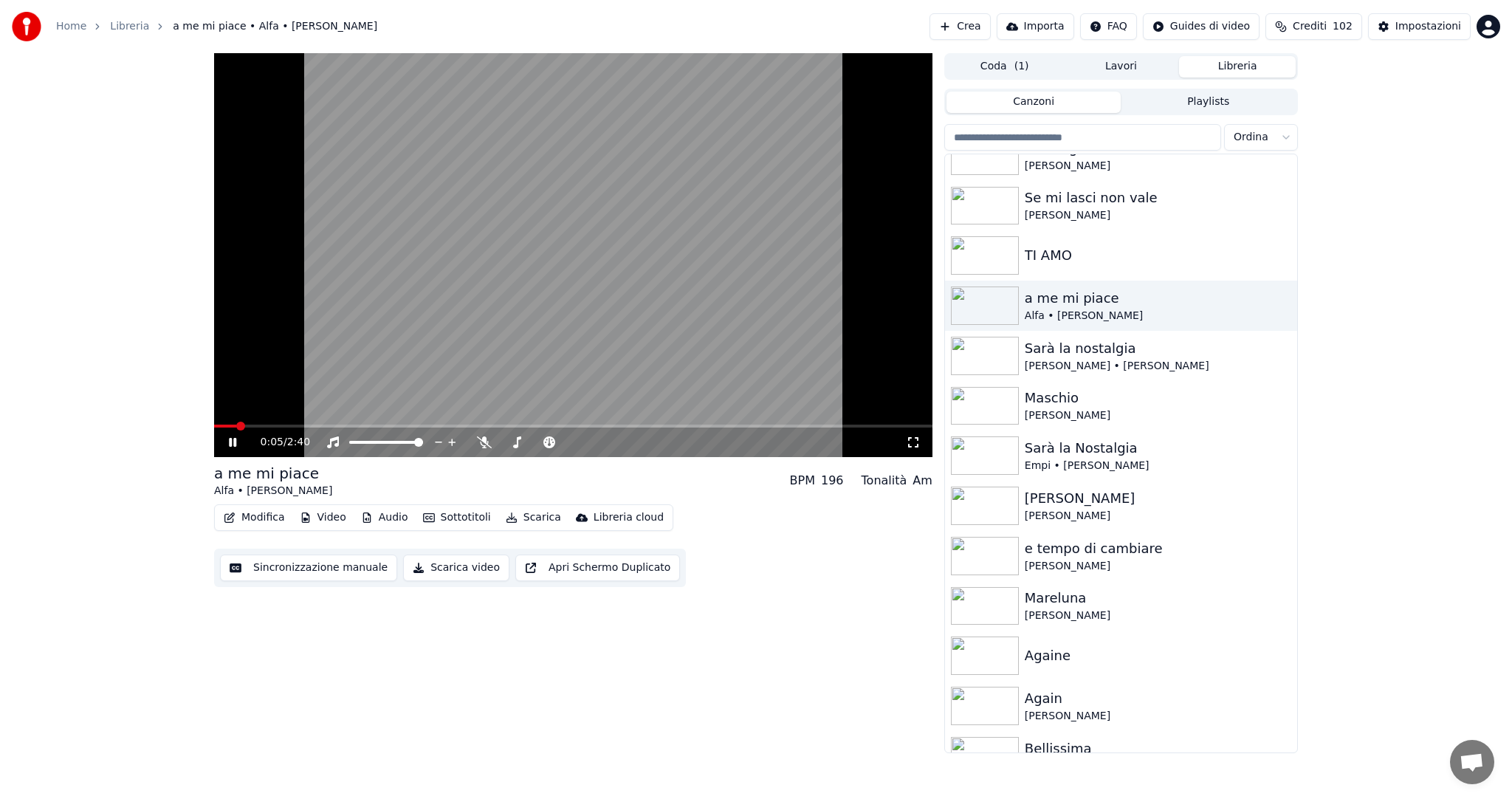
click at [236, 422] on span at bounding box center [241, 426] width 9 height 9
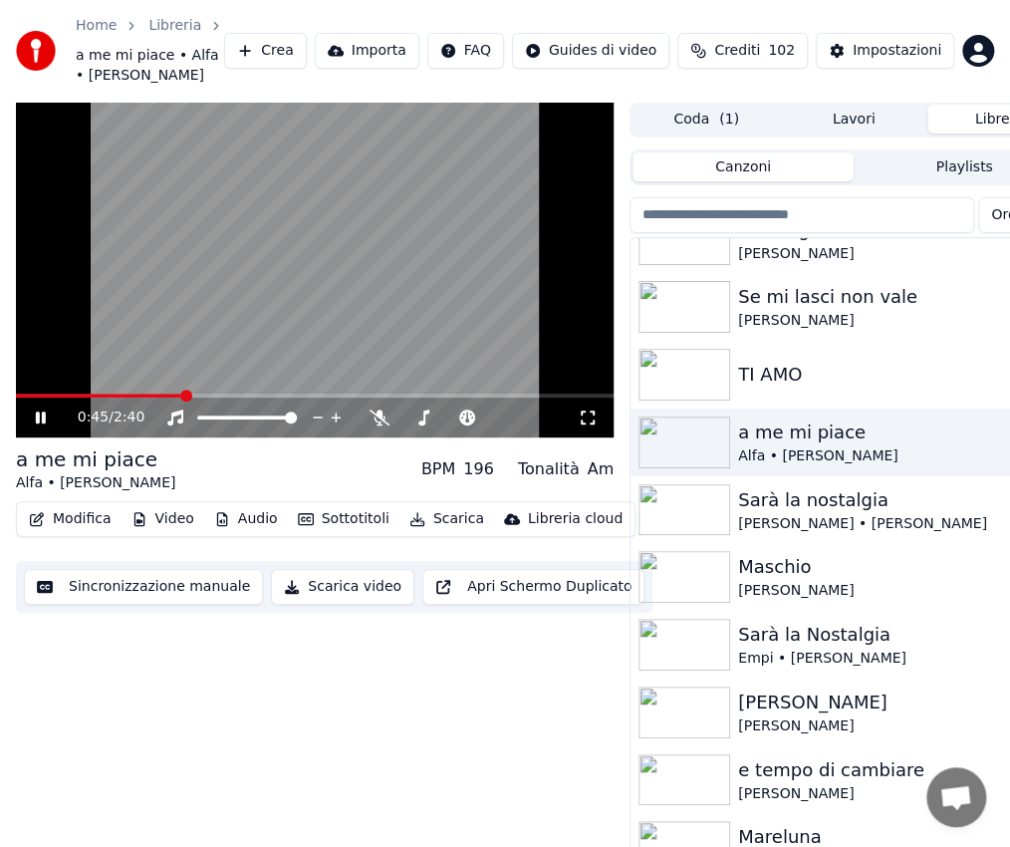
drag, startPoint x: 174, startPoint y: 391, endPoint x: -23, endPoint y: 387, distance: 197.3
click at [0, 387] on html "Home Libreria a me mi piace • Alfa • [PERSON_NAME] Crea Importa FAQ Guides di v…" at bounding box center [505, 423] width 1010 height 847
click at [16, 390] on span at bounding box center [22, 396] width 12 height 12
click at [586, 416] on icon at bounding box center [588, 417] width 20 height 16
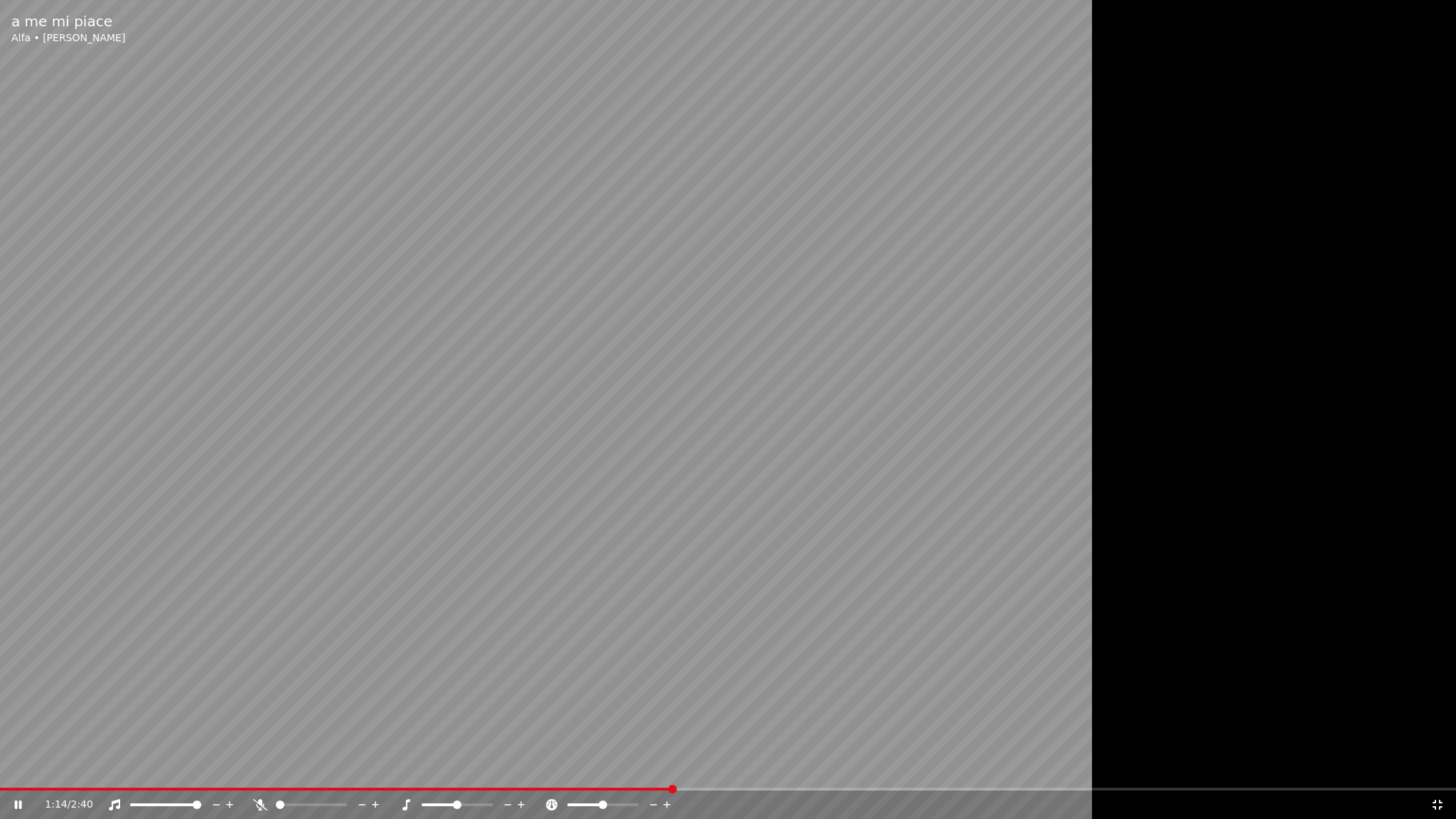
click at [570, 287] on video at bounding box center [728, 410] width 1456 height 819
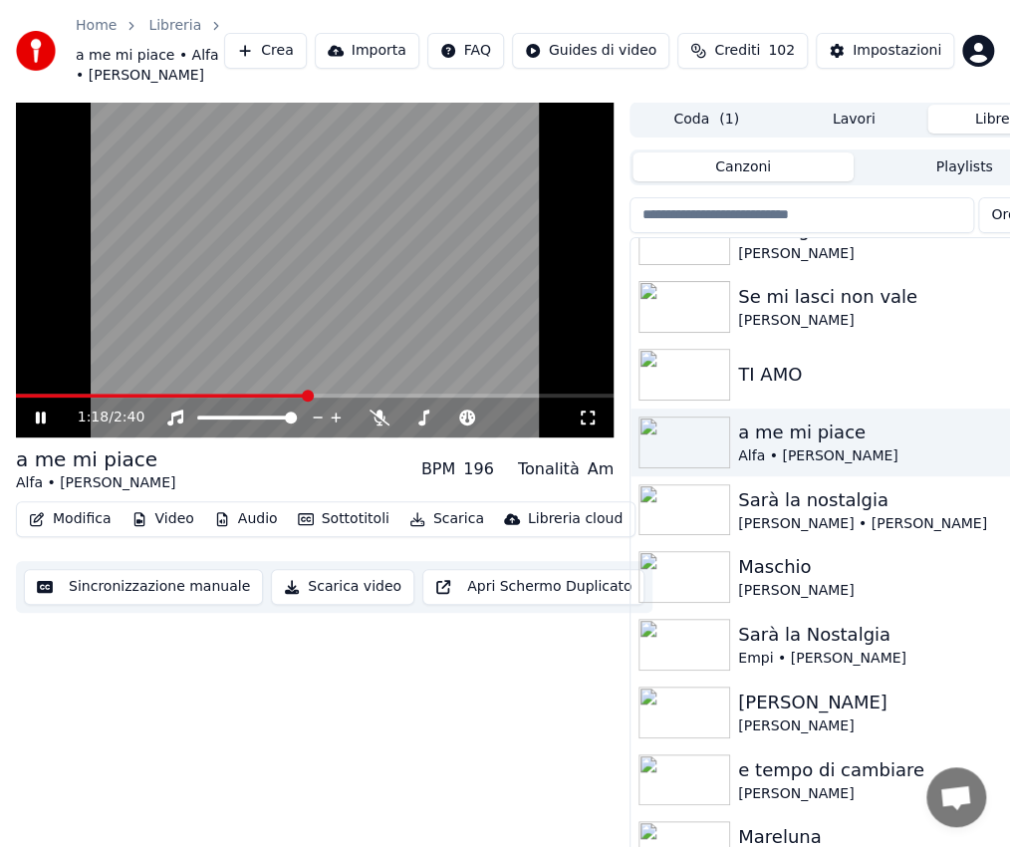
click at [48, 410] on icon at bounding box center [55, 417] width 46 height 16
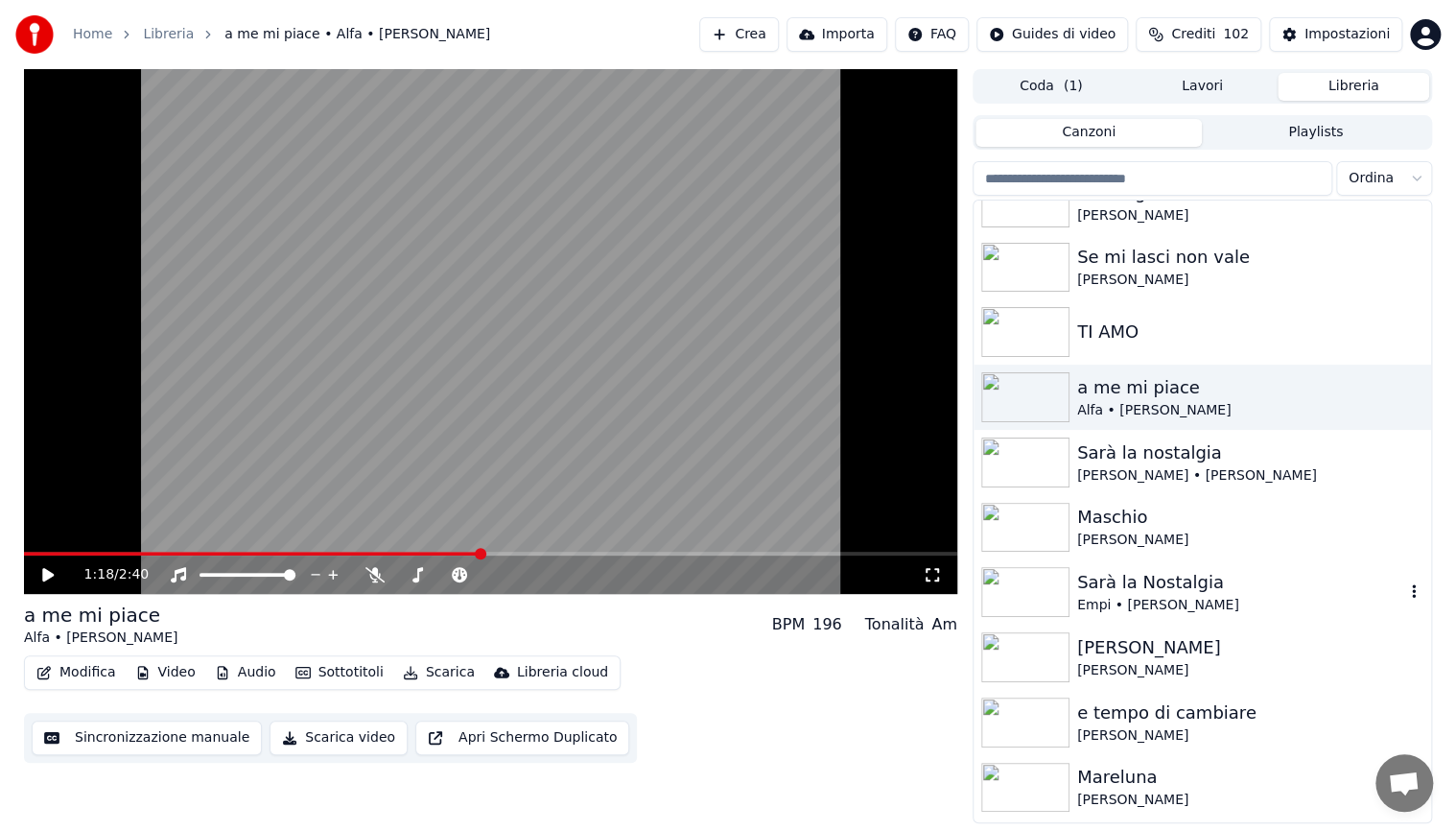
click at [1124, 596] on div "Empi • [PERSON_NAME]" at bounding box center [1241, 606] width 327 height 19
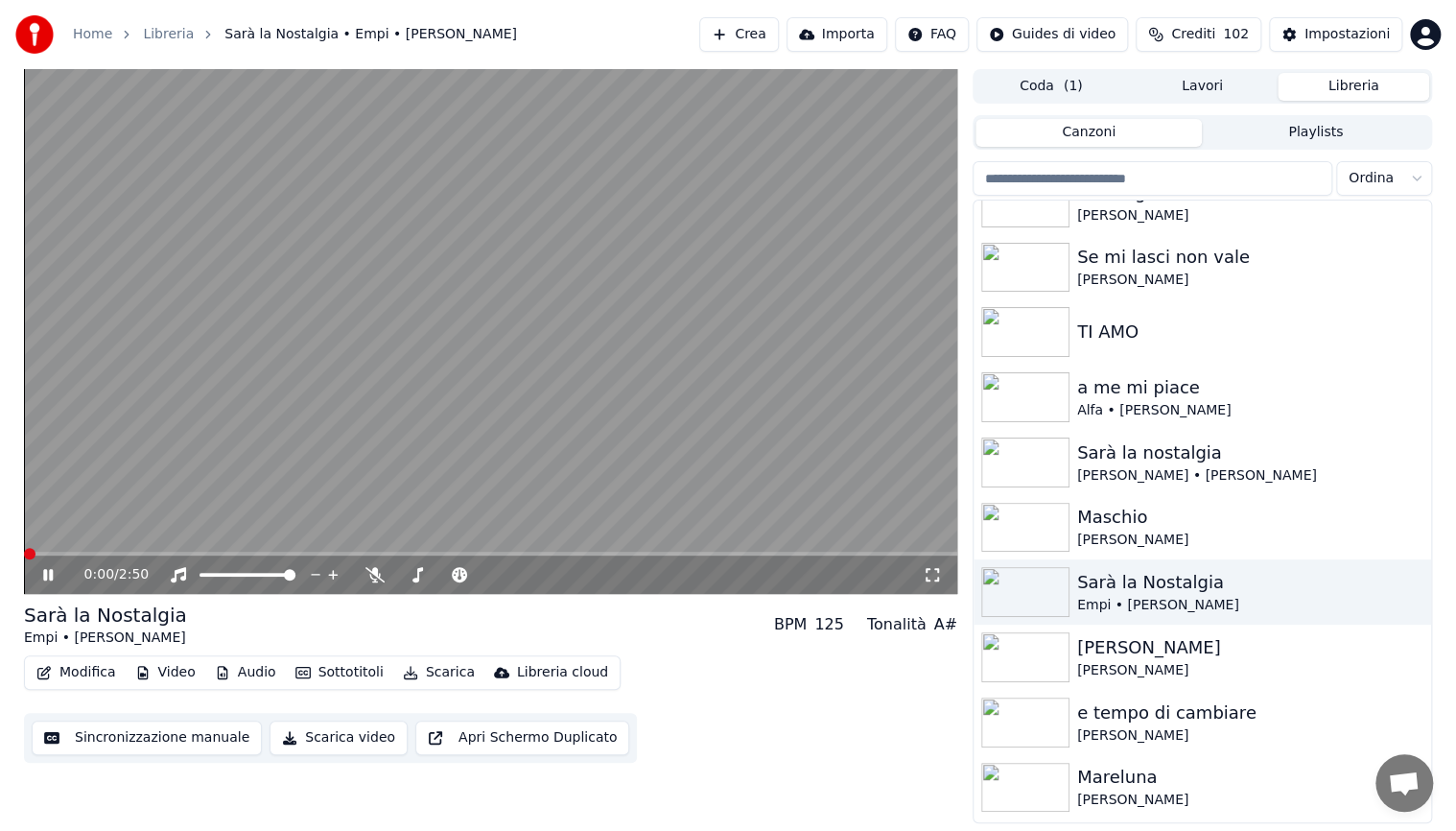
click at [24, 548] on span at bounding box center [30, 554] width 12 height 12
click at [1086, 523] on div "Maschio" at bounding box center [1241, 517] width 327 height 27
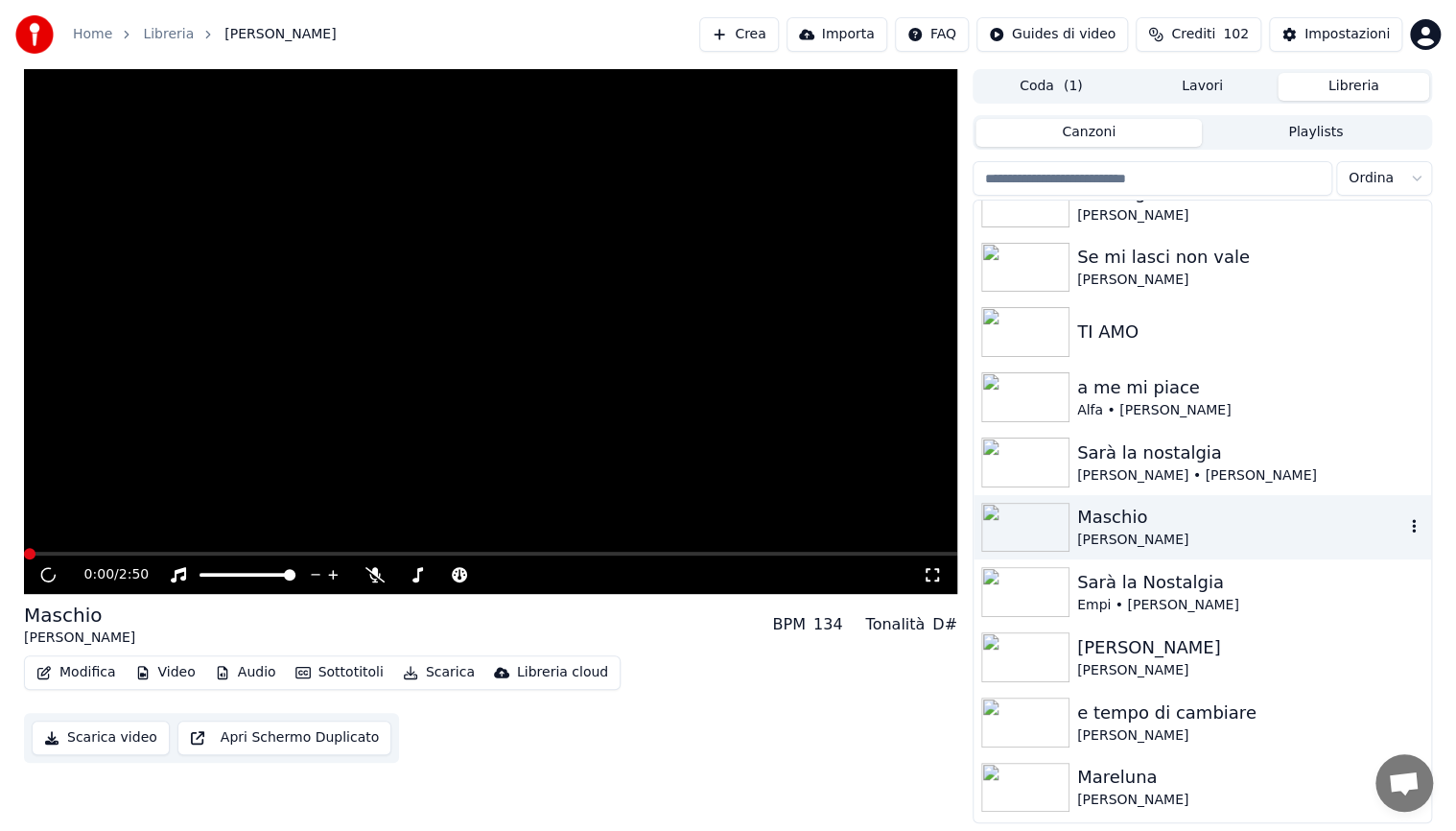
click at [1086, 523] on div "Maschio" at bounding box center [1241, 517] width 327 height 27
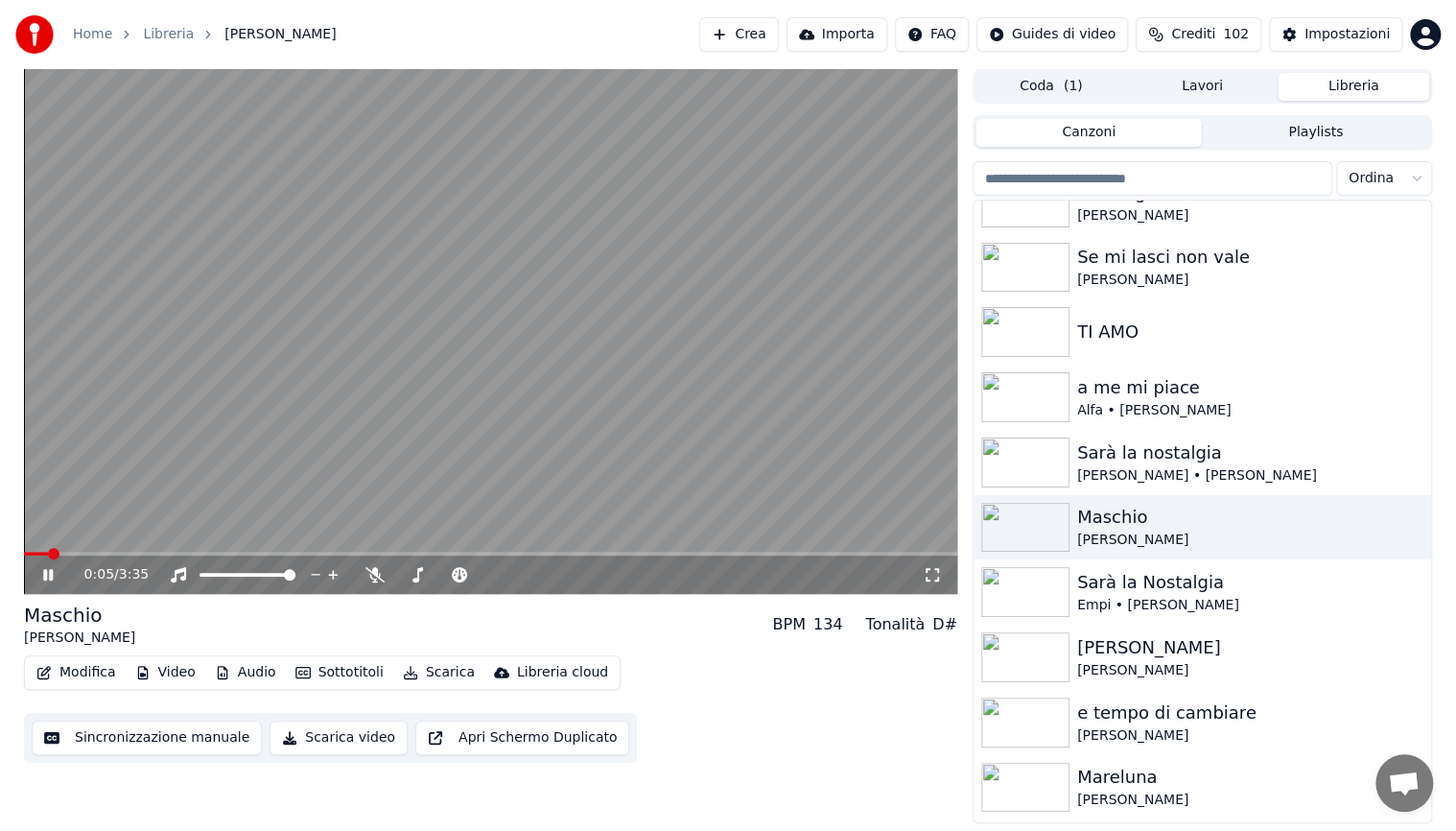
click at [350, 553] on span at bounding box center [490, 554] width 933 height 4
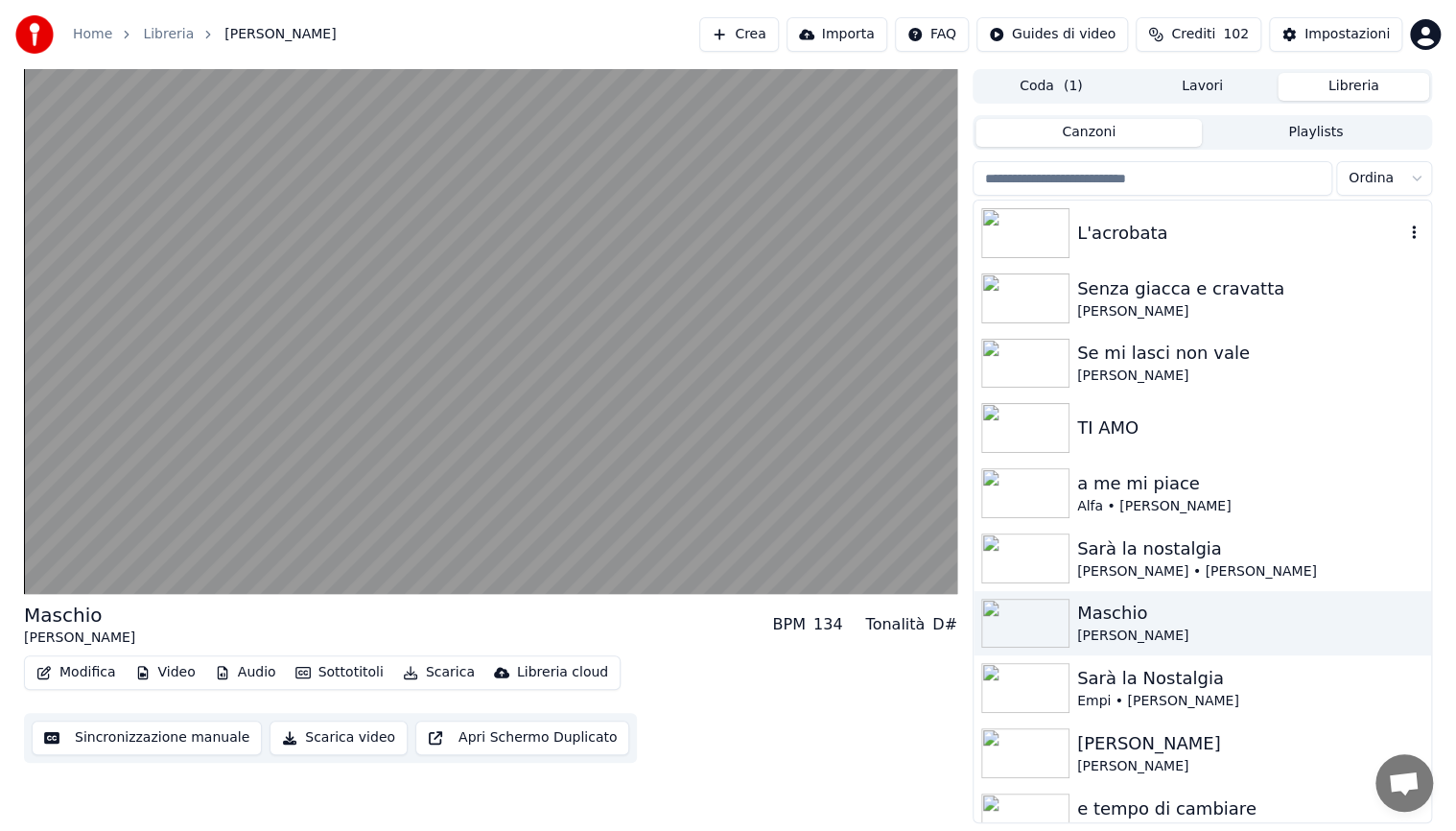
click at [1048, 215] on img at bounding box center [1026, 233] width 89 height 50
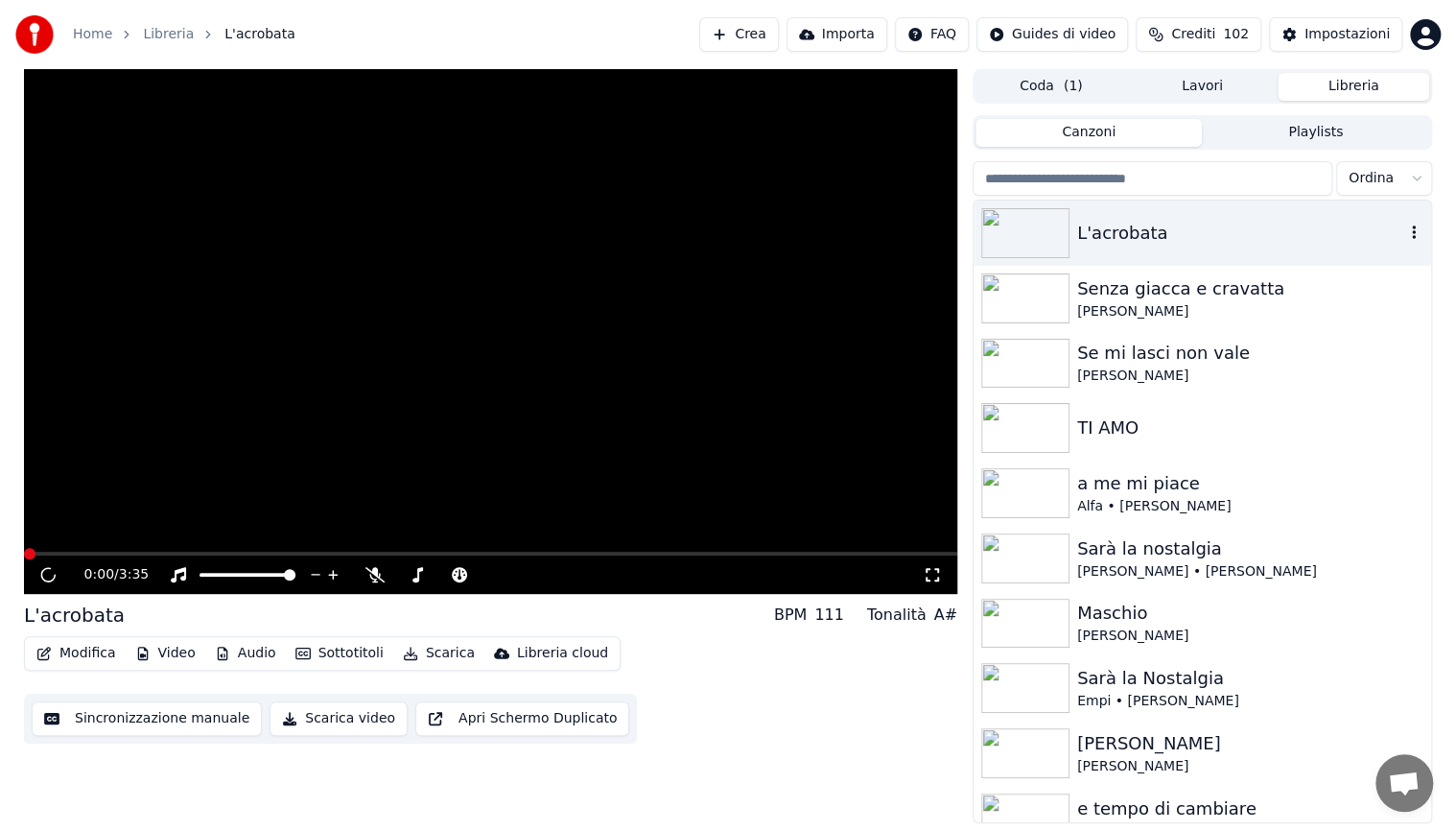
click at [1048, 215] on img at bounding box center [1026, 233] width 89 height 50
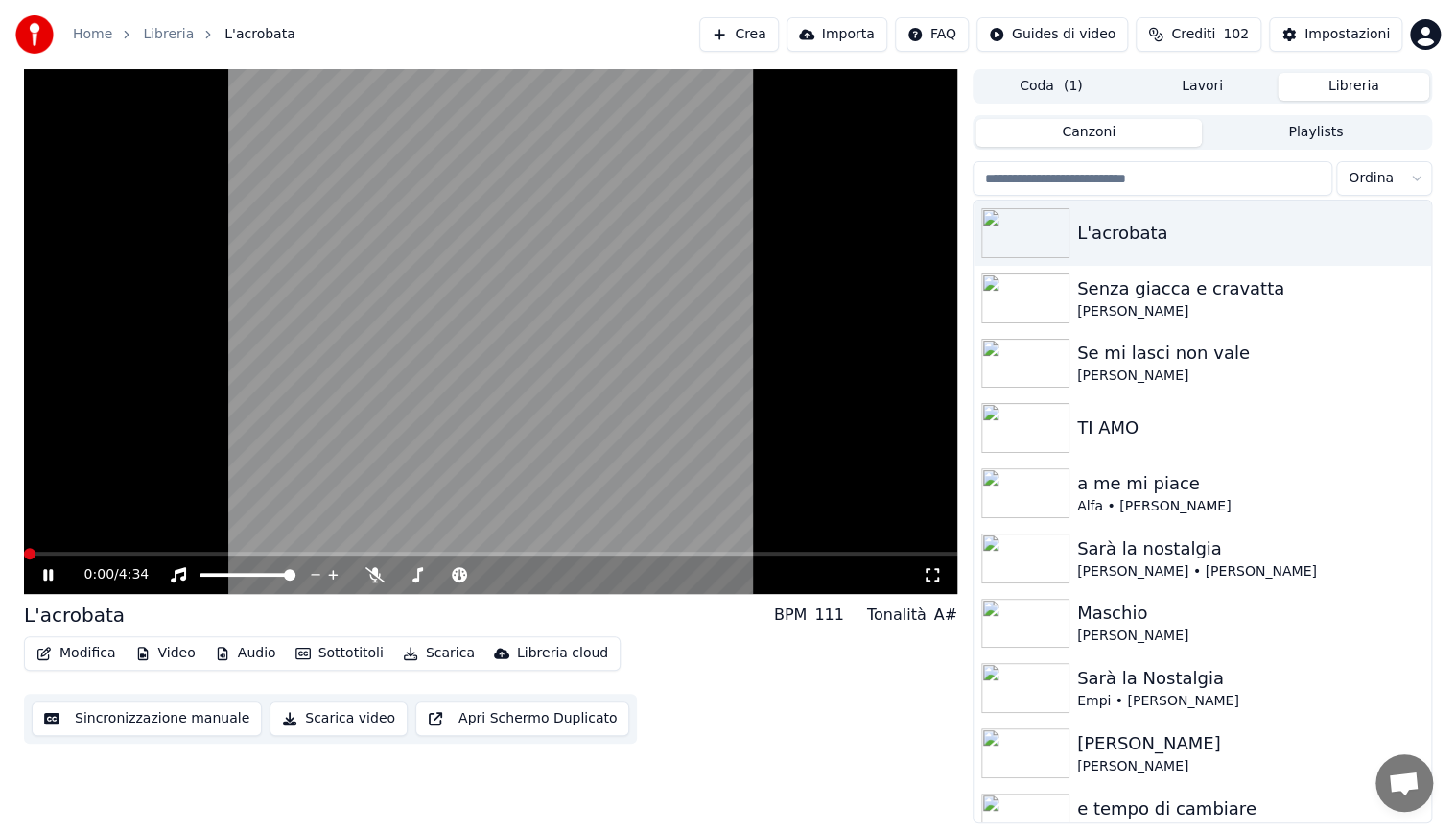
click at [24, 553] on span at bounding box center [30, 554] width 12 height 12
click at [24, 552] on span at bounding box center [24, 554] width 0 height 4
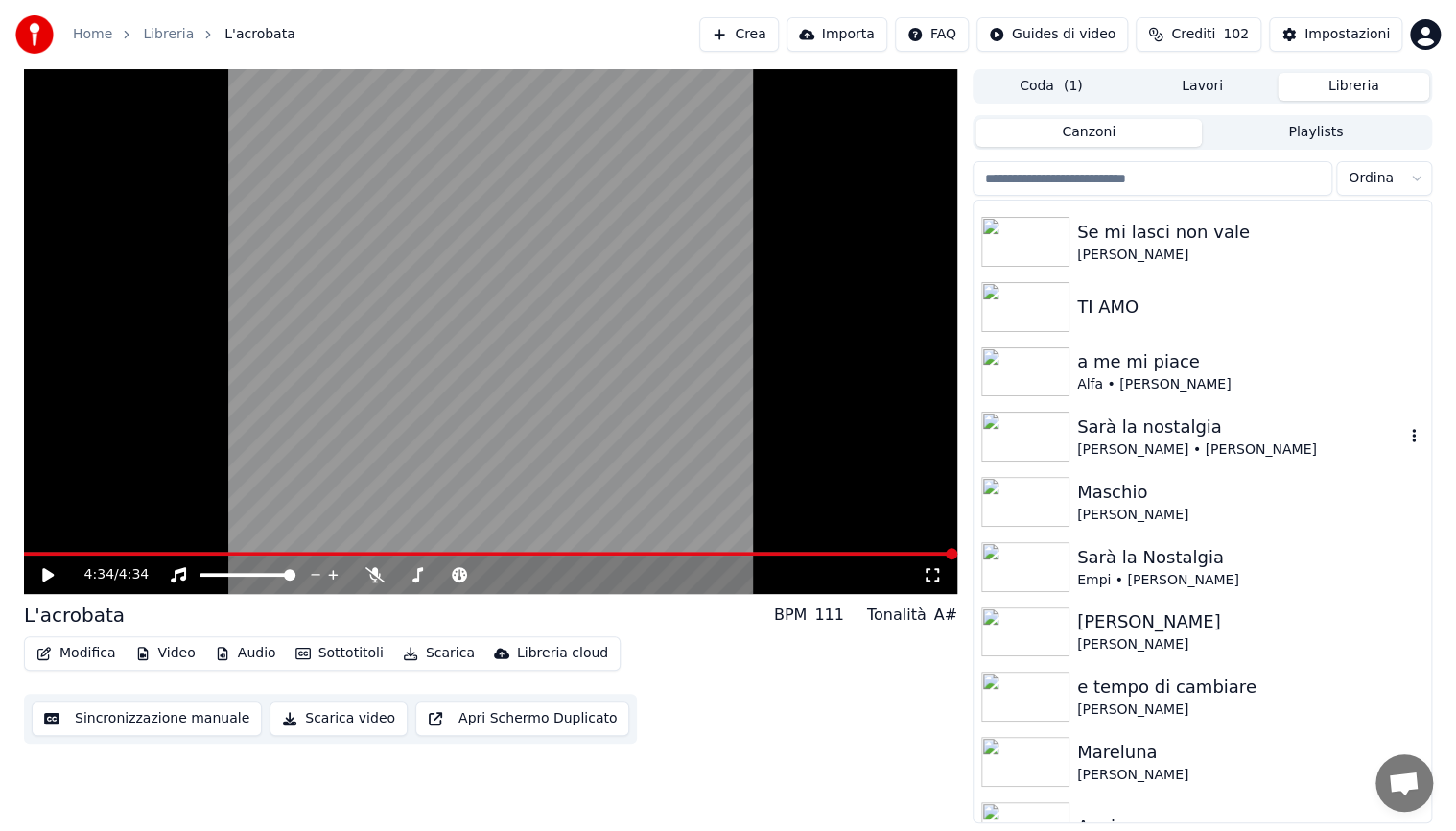
scroll to position [288, 0]
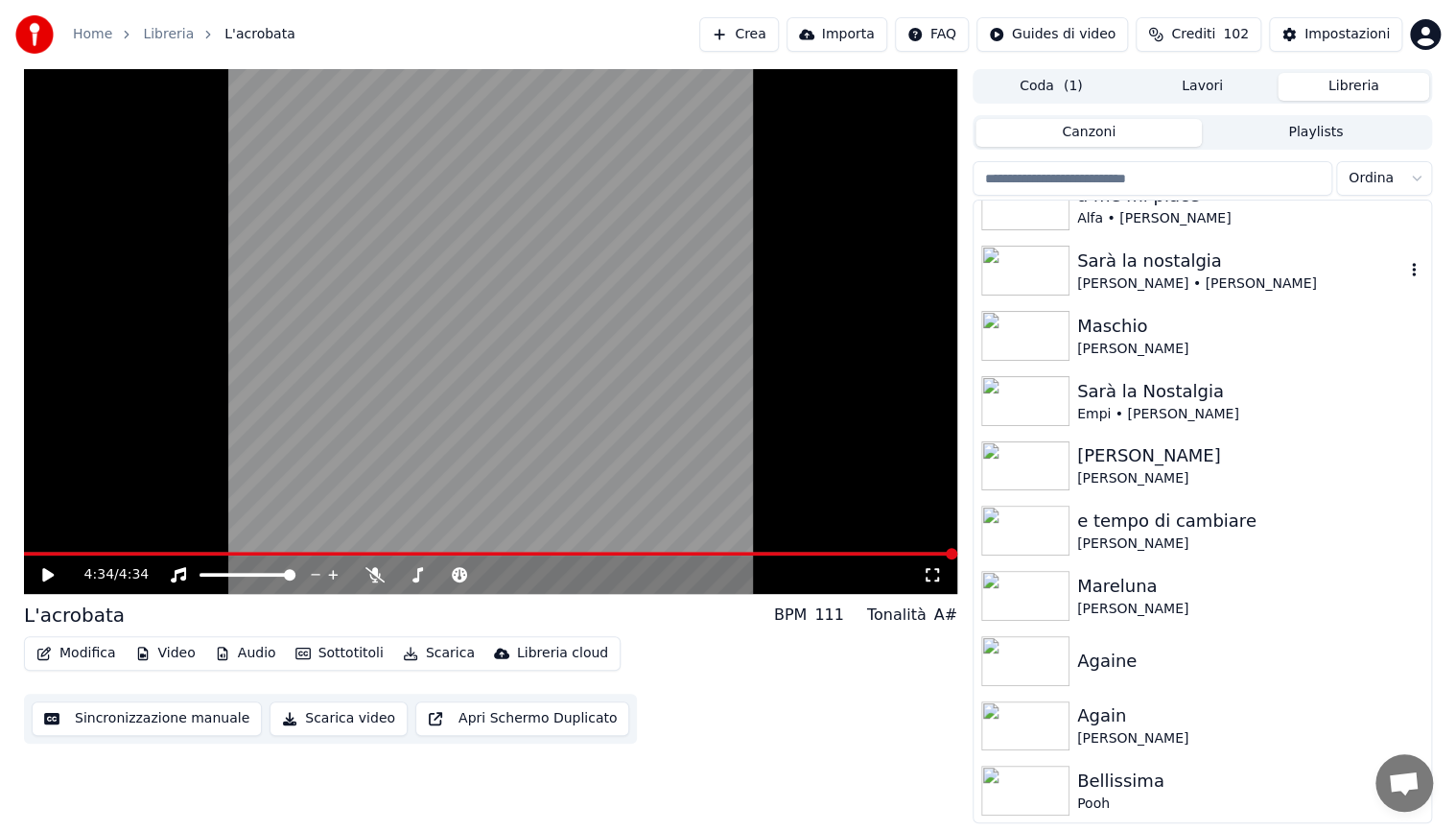
click at [1144, 280] on div "[PERSON_NAME] • [PERSON_NAME]" at bounding box center [1241, 284] width 327 height 19
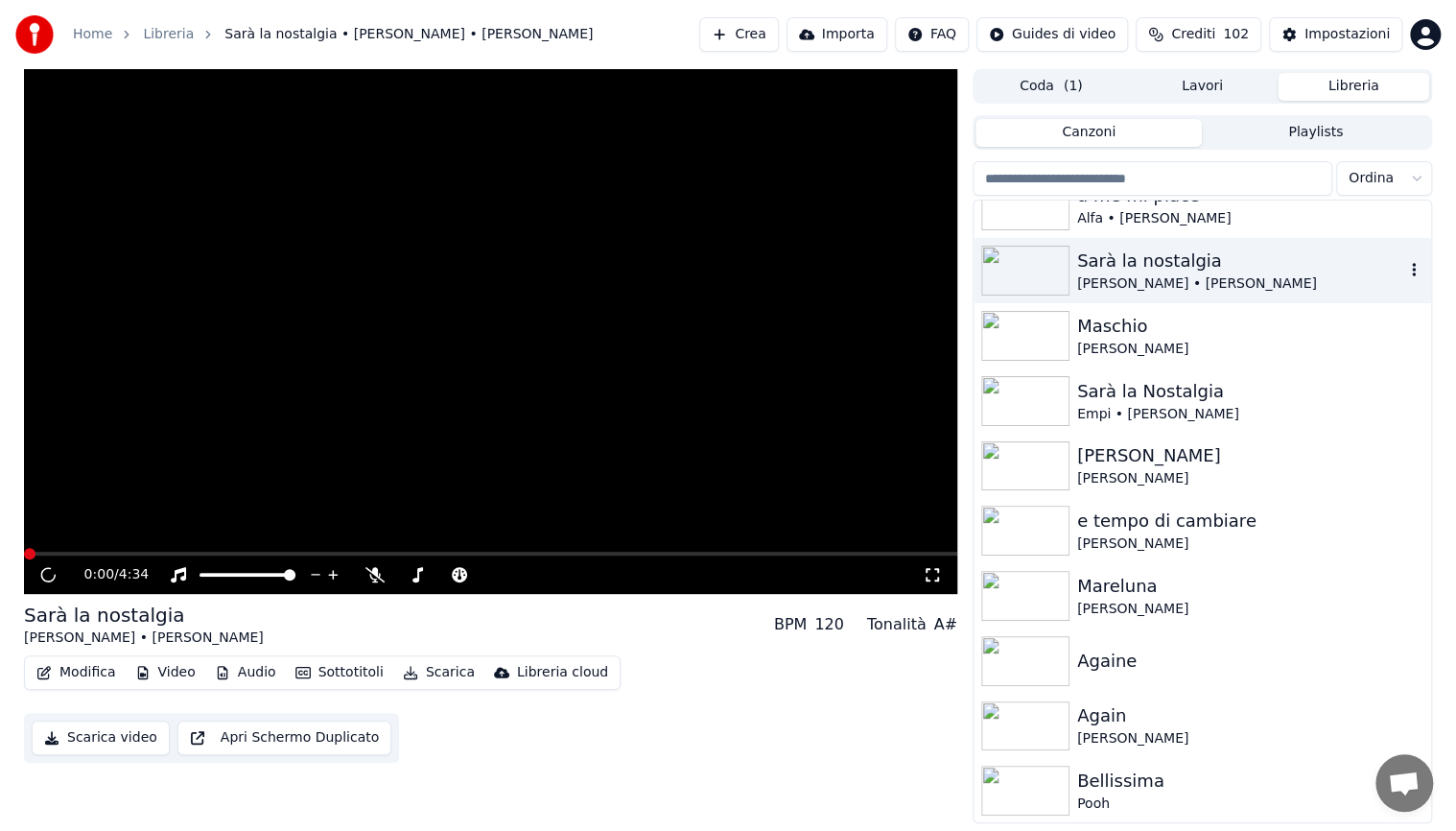
click at [1144, 280] on div "[PERSON_NAME] • [PERSON_NAME]" at bounding box center [1241, 284] width 327 height 19
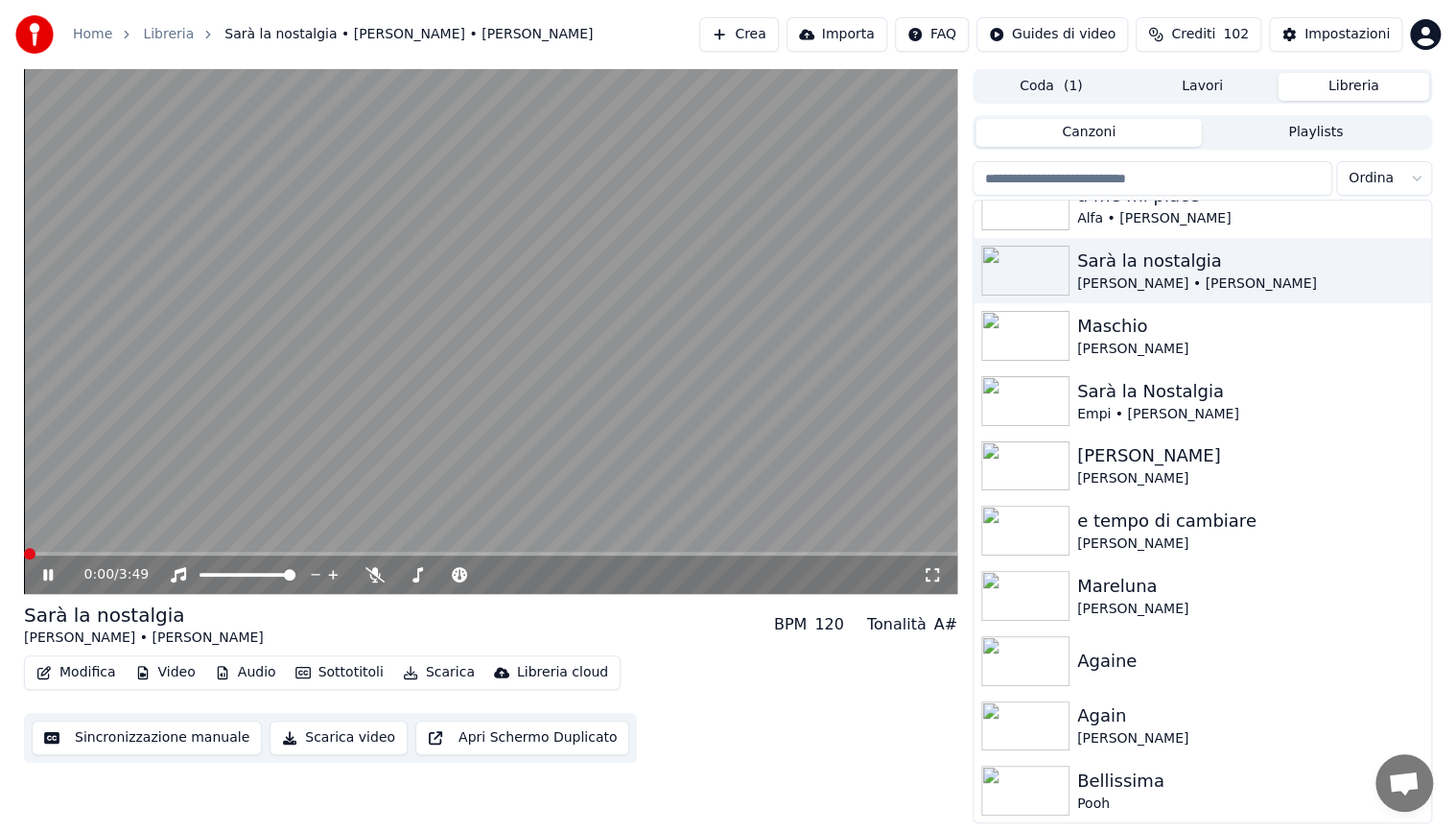
click at [24, 556] on span at bounding box center [30, 554] width 12 height 12
click at [45, 577] on icon at bounding box center [48, 575] width 10 height 12
click at [40, 556] on span at bounding box center [46, 554] width 12 height 12
click at [42, 570] on icon at bounding box center [62, 575] width 45 height 15
click at [258, 667] on button "Audio" at bounding box center [246, 672] width 77 height 27
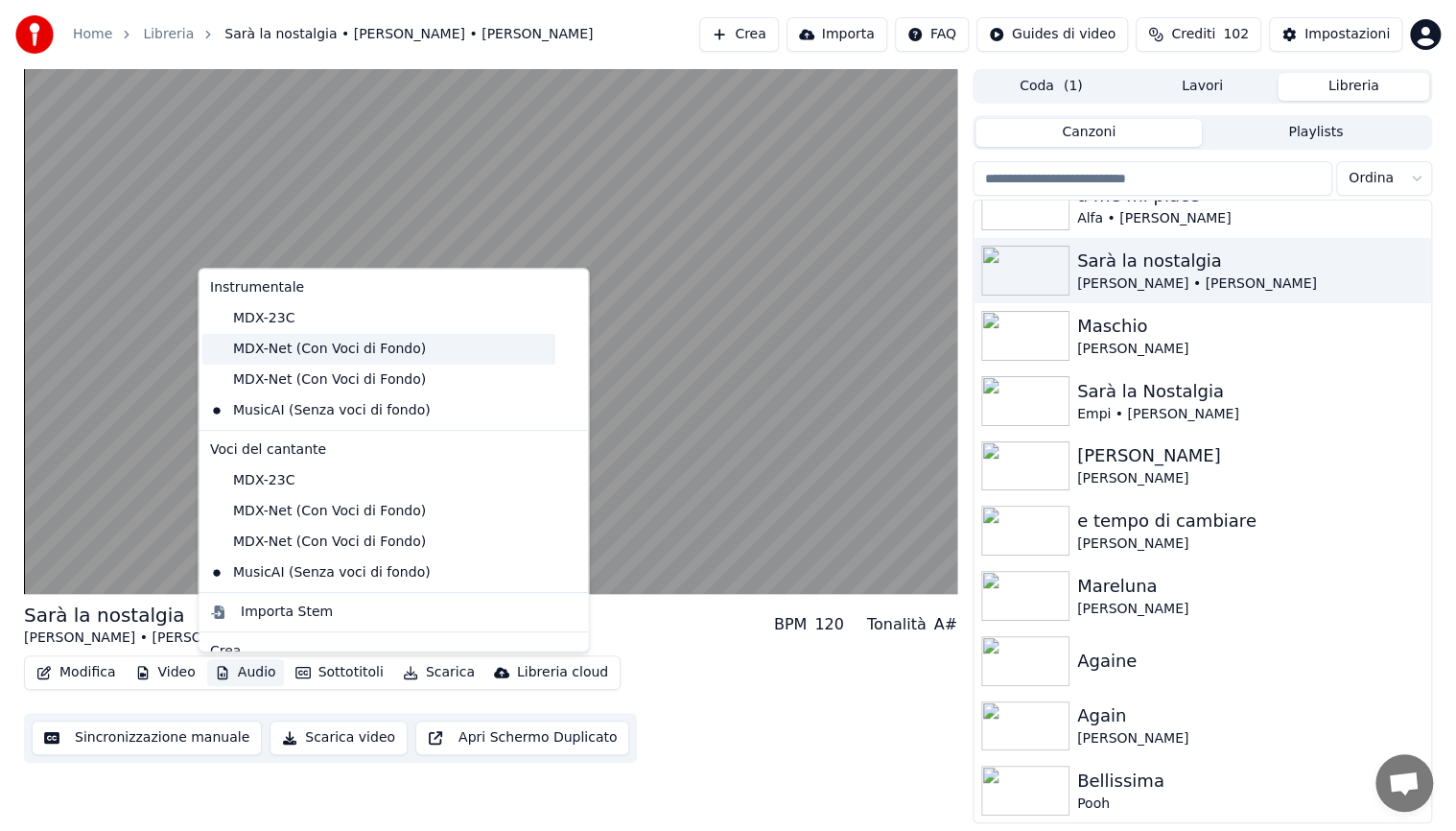
click at [363, 350] on div "MDX-Net (Con Voci di Fondo)" at bounding box center [378, 350] width 353 height 31
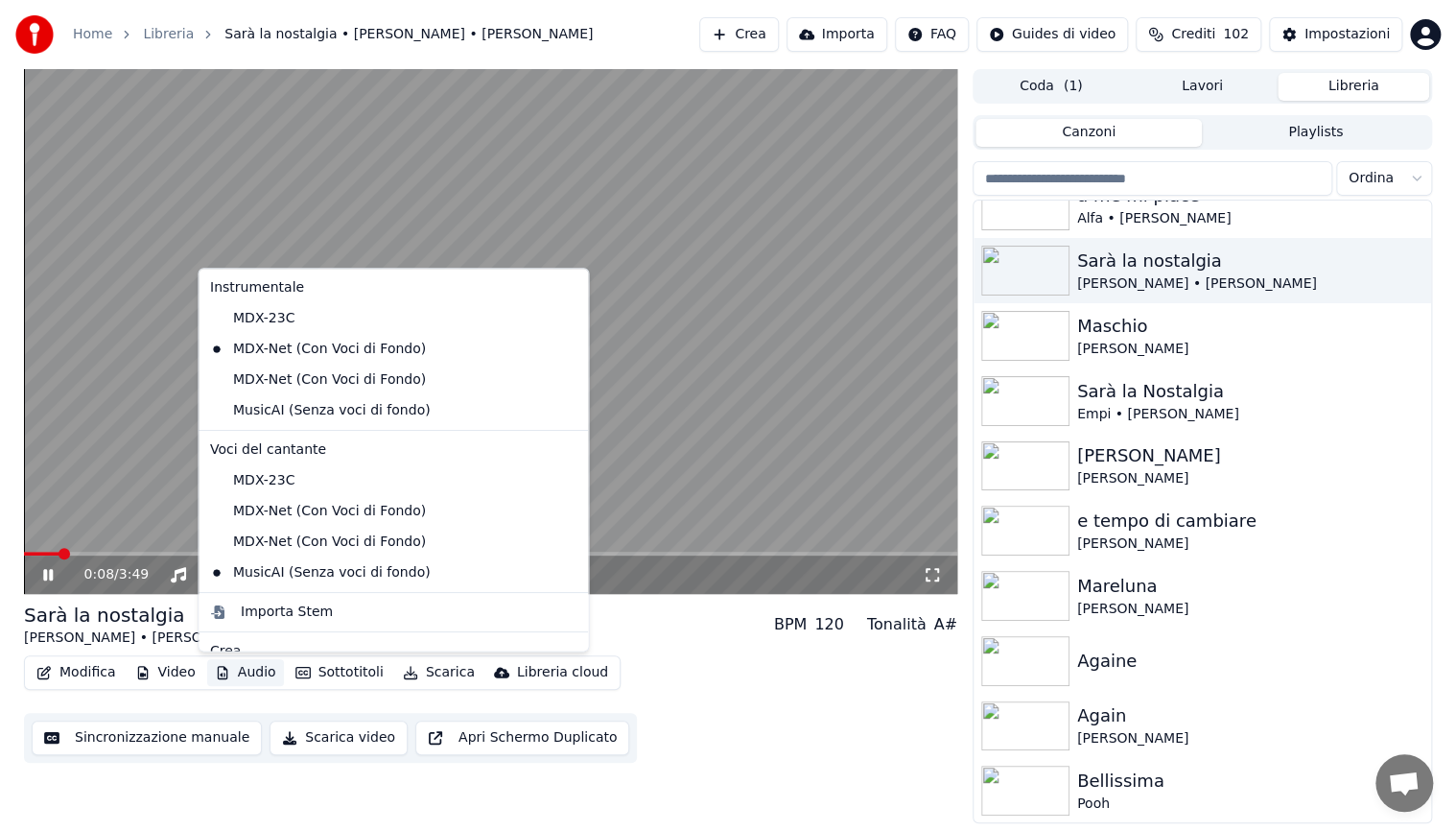
click at [245, 675] on button "Audio" at bounding box center [246, 672] width 77 height 27
click at [299, 537] on div "MDX-Net (Con Voci di Fondo)" at bounding box center [378, 542] width 353 height 31
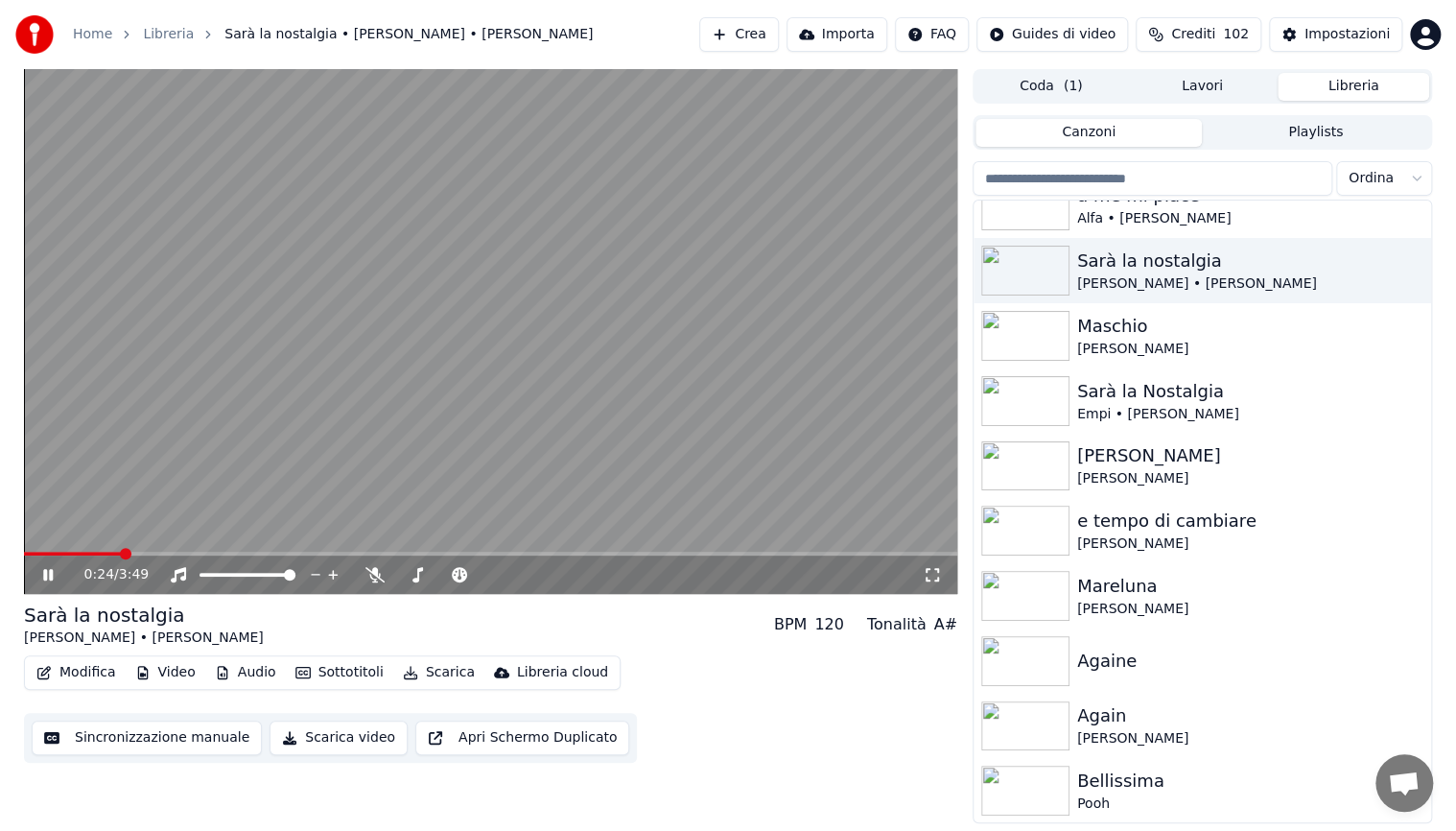
click at [210, 552] on span at bounding box center [490, 554] width 933 height 4
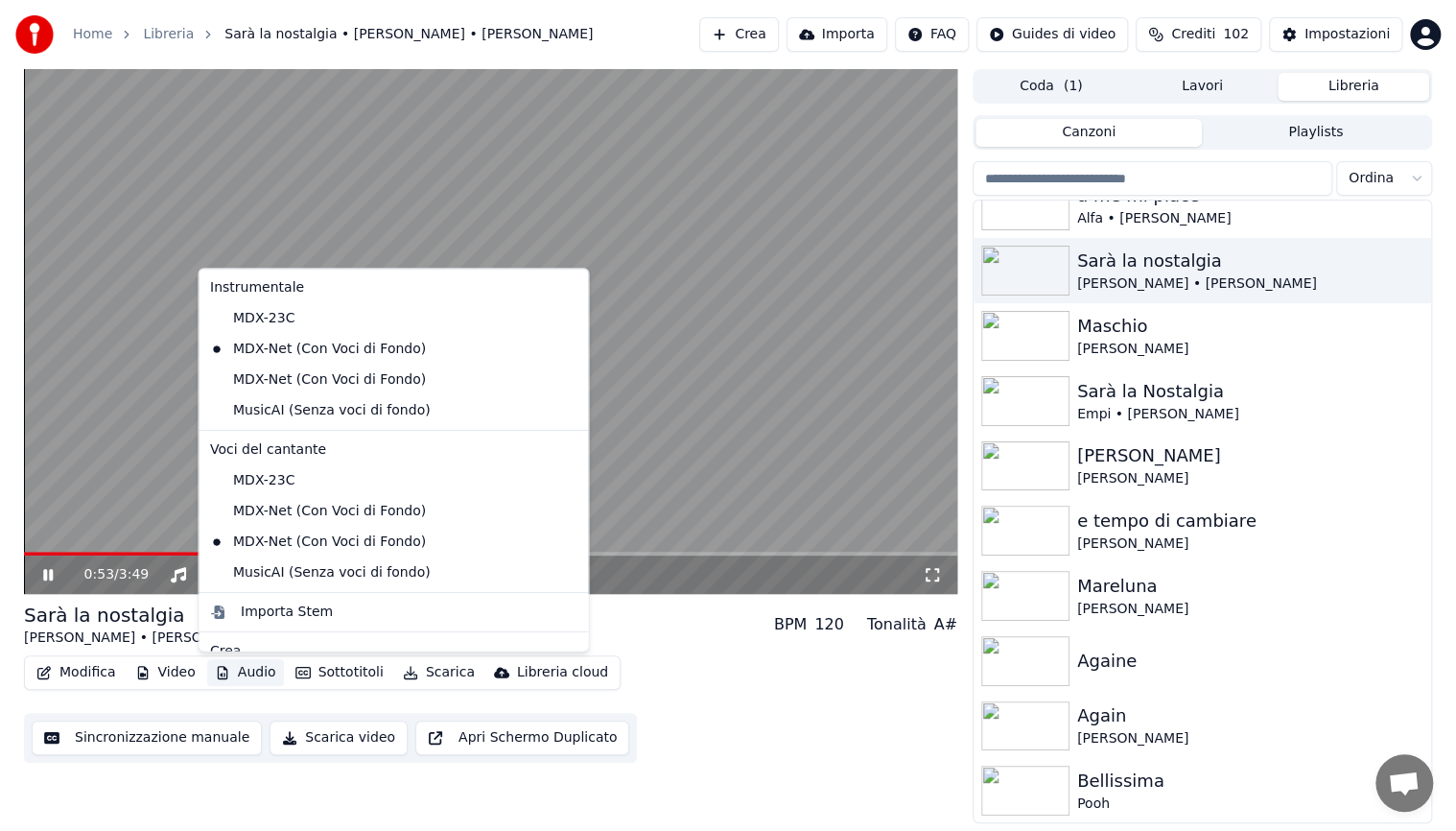
click at [265, 669] on button "Audio" at bounding box center [246, 672] width 77 height 27
click at [285, 512] on div "MDX-Net (Con Voci di Fondo)" at bounding box center [378, 511] width 353 height 31
click at [257, 675] on button "Audio" at bounding box center [246, 672] width 77 height 27
click at [319, 385] on div "MDX-Net (Con Voci di Fondo)" at bounding box center [378, 380] width 353 height 31
click at [260, 674] on button "Audio" at bounding box center [246, 672] width 77 height 27
